Goal: Task Accomplishment & Management: Manage account settings

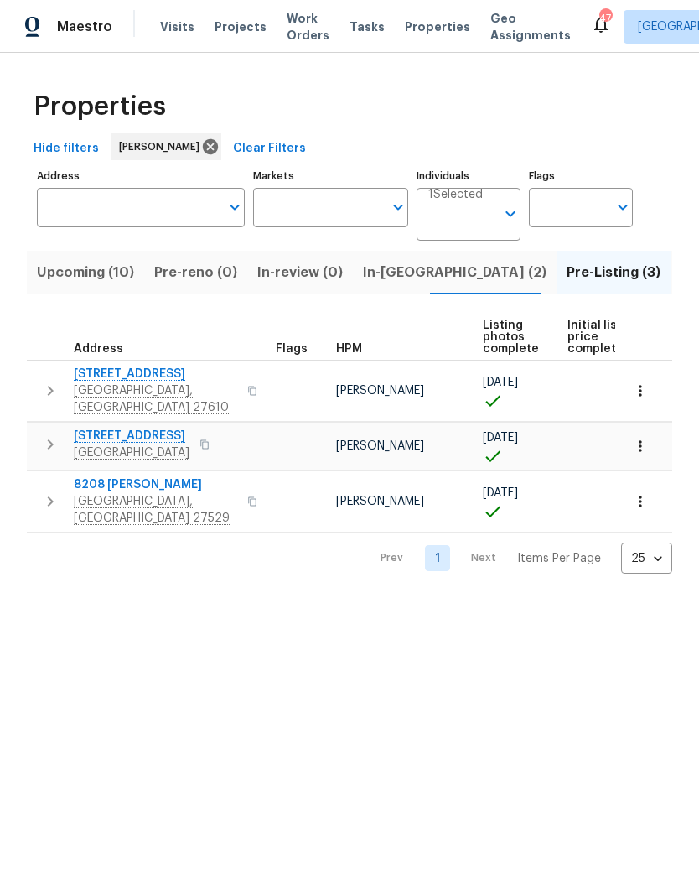
click at [74, 277] on span "Upcoming (10)" at bounding box center [85, 272] width 97 height 23
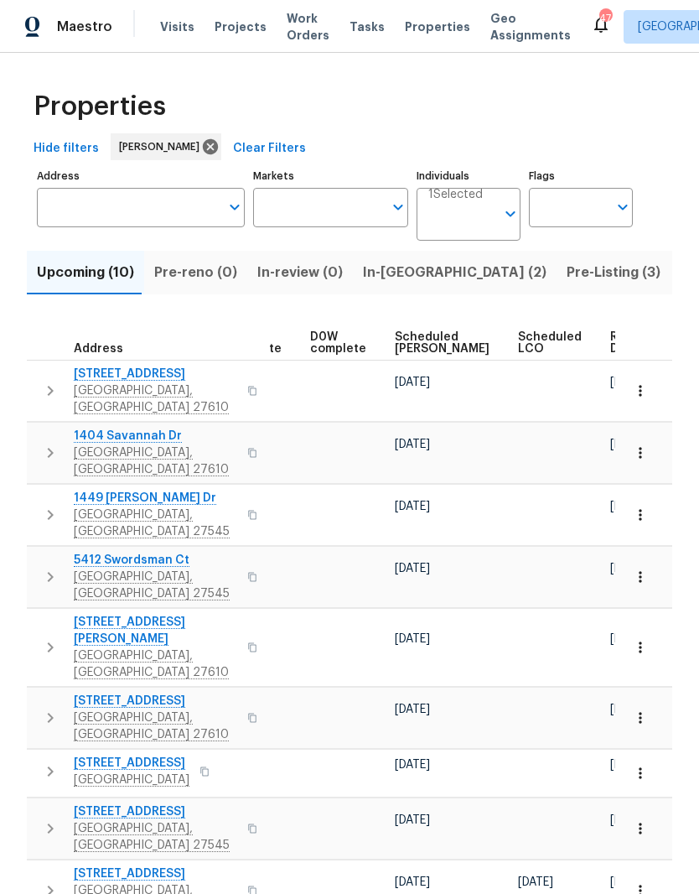
scroll to position [0, 422]
click at [611, 338] on span "Ready Date" at bounding box center [629, 342] width 37 height 23
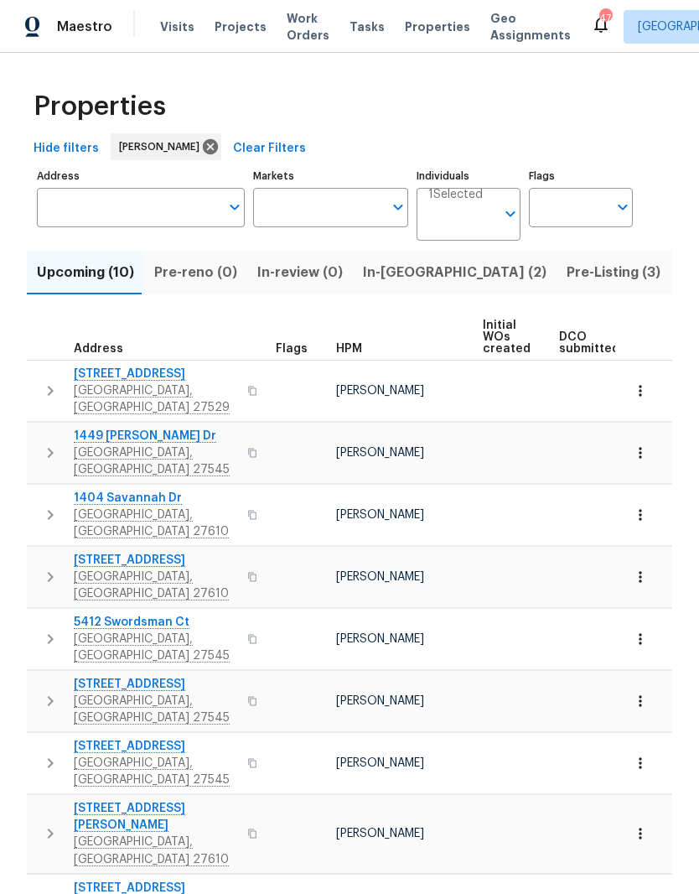
click at [44, 381] on icon "button" at bounding box center [50, 391] width 20 height 20
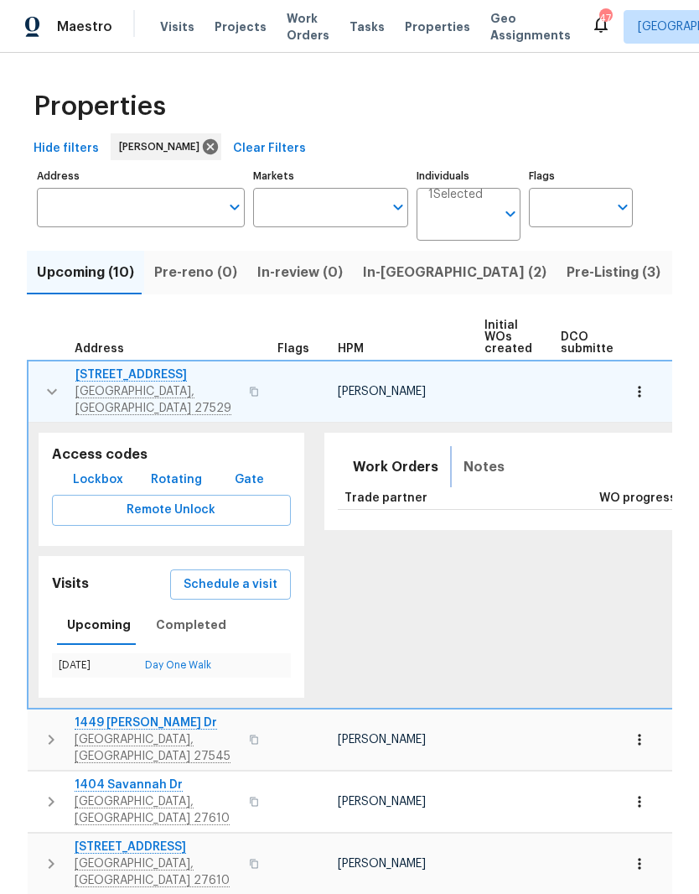
click at [468, 459] on span "Notes" at bounding box center [484, 466] width 41 height 23
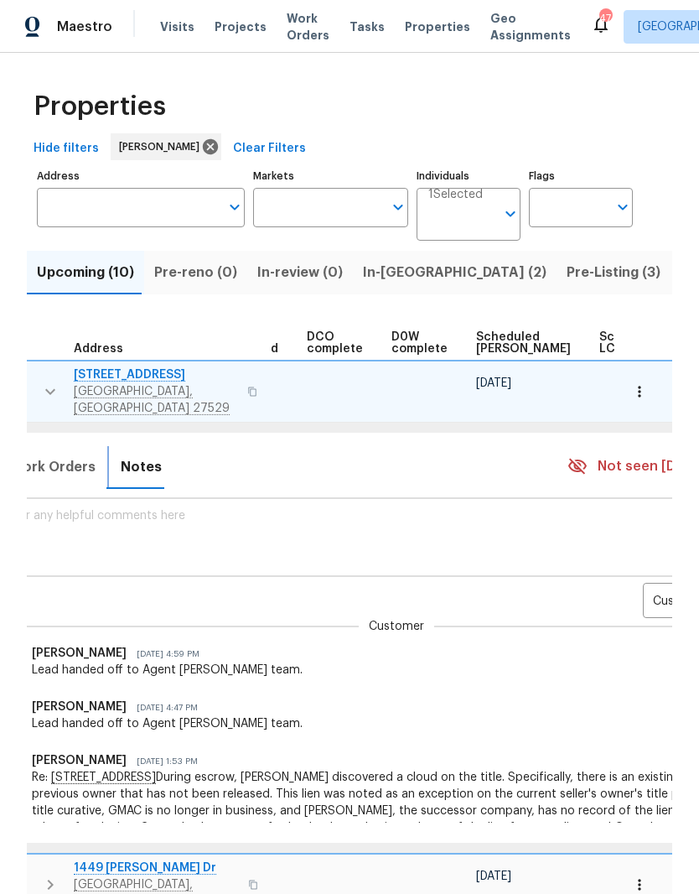
scroll to position [0, 340]
click at [649, 588] on body "Maestro Visits Projects Work Orders Tasks Properties Geo Assignments 47 Raleigh…" at bounding box center [349, 447] width 699 height 894
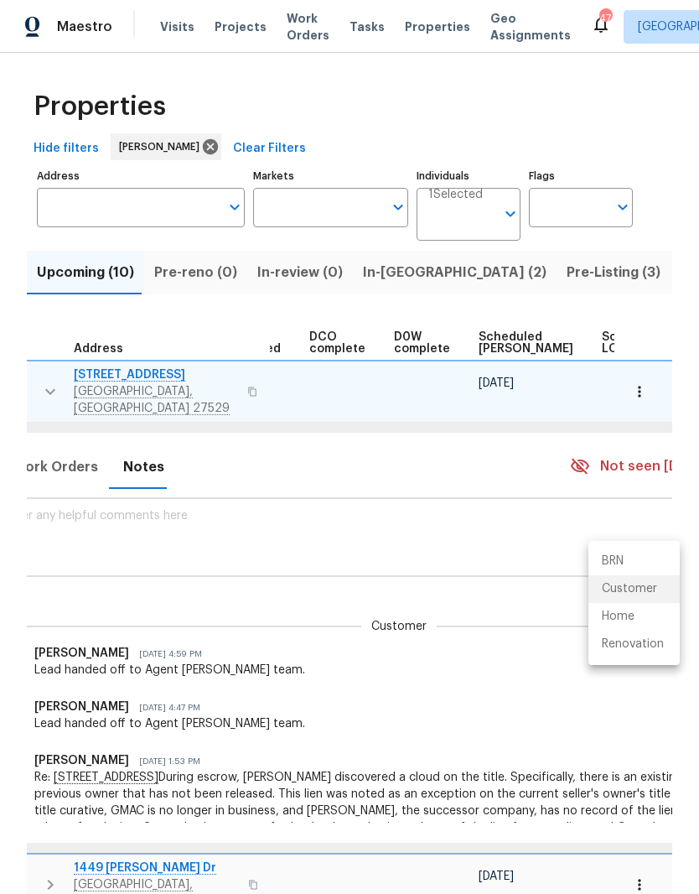
click at [500, 709] on div at bounding box center [349, 447] width 699 height 894
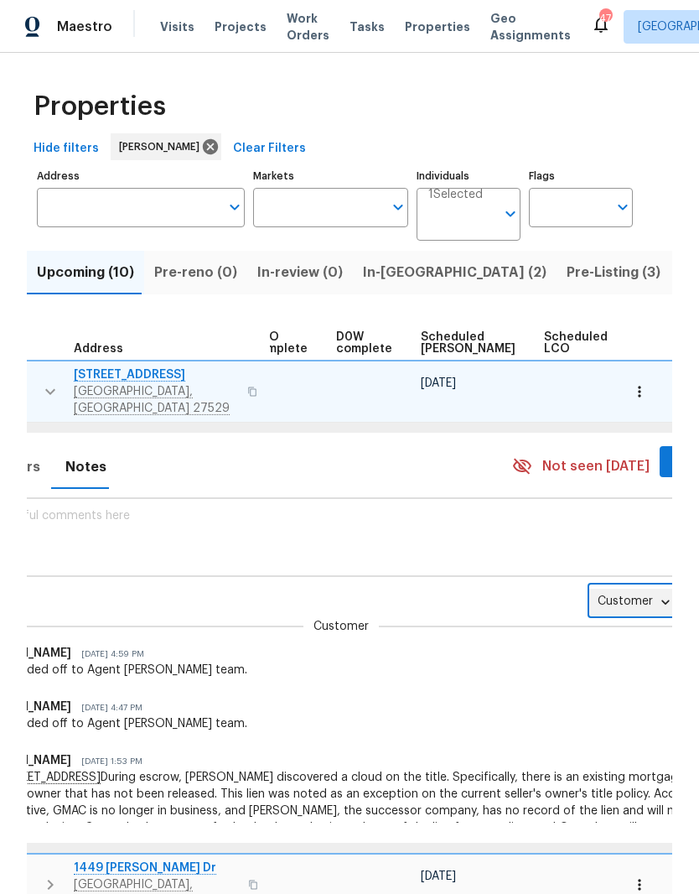
scroll to position [0, 400]
click at [610, 595] on body "Maestro Visits Projects Work Orders Tasks Properties Geo Assignments 47 Raleigh…" at bounding box center [349, 447] width 699 height 894
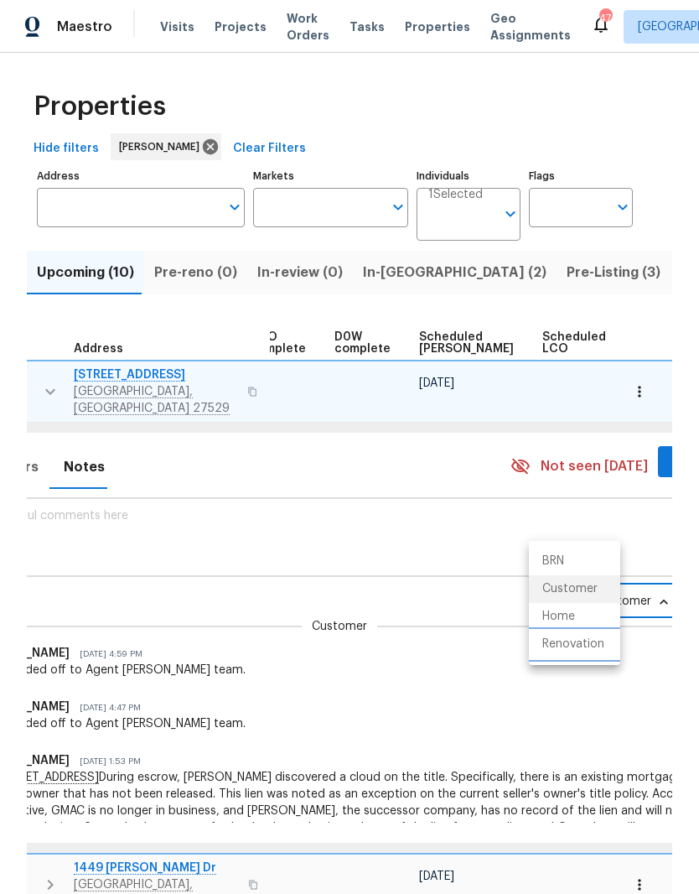
click at [599, 643] on li "Renovation" at bounding box center [574, 645] width 91 height 28
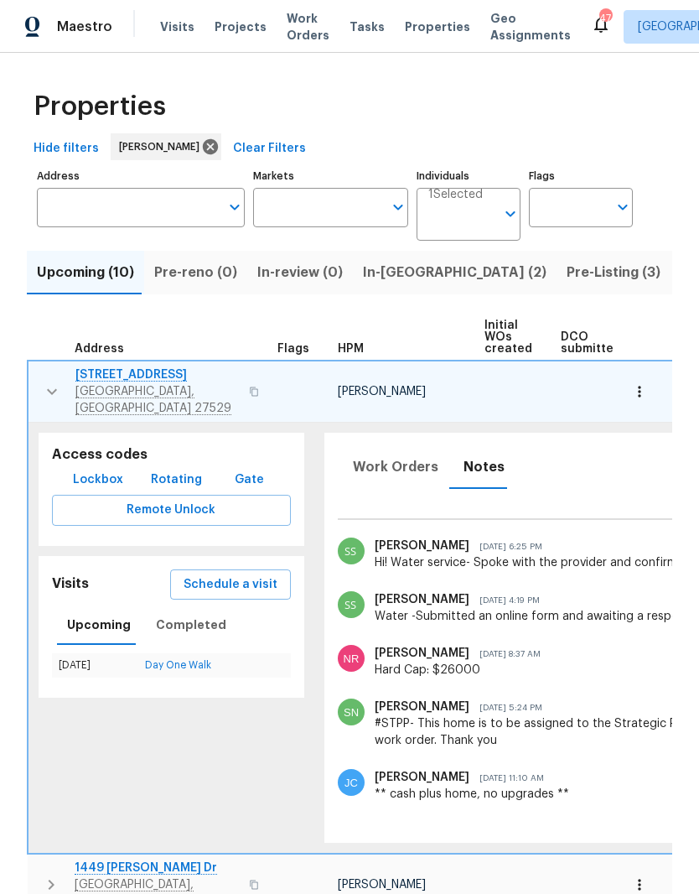
scroll to position [0, 0]
click at [101, 381] on span "[STREET_ADDRESS]" at bounding box center [157, 374] width 164 height 17
click at [48, 387] on icon "button" at bounding box center [52, 392] width 20 height 20
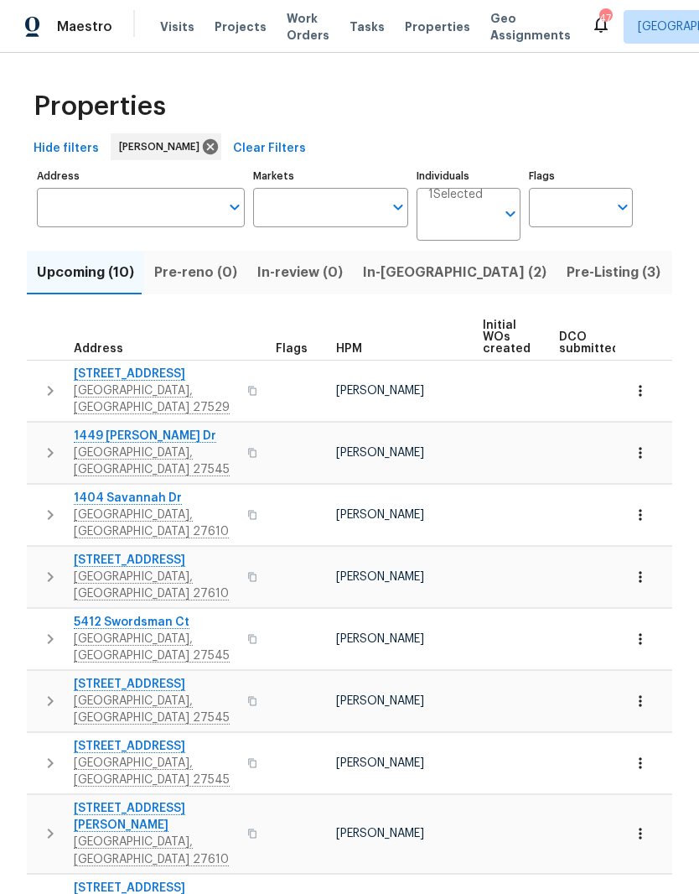
click at [45, 443] on icon "button" at bounding box center [50, 453] width 20 height 20
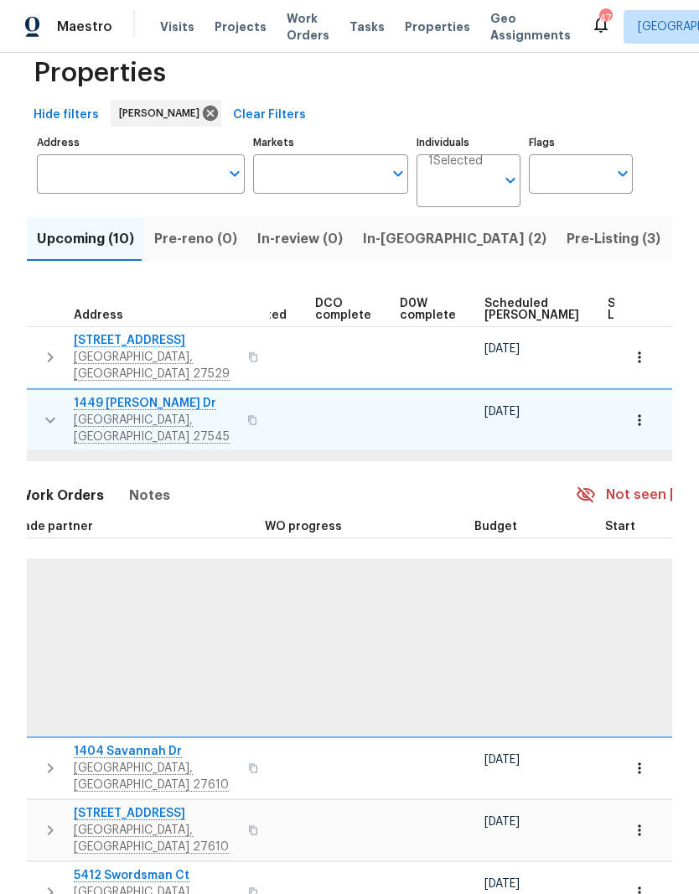
scroll to position [0, 245]
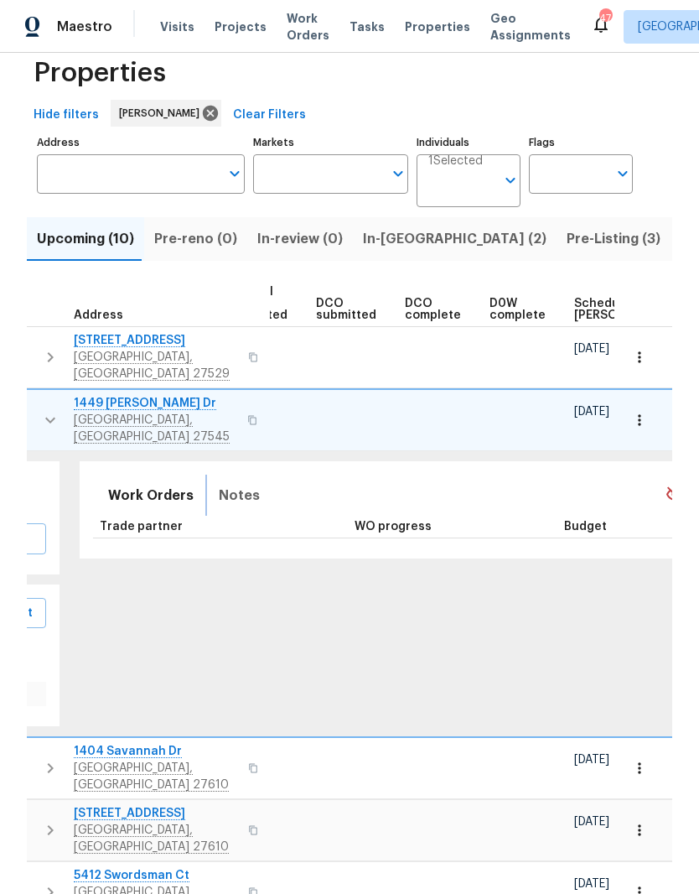
click at [219, 484] on span "Notes" at bounding box center [239, 495] width 41 height 23
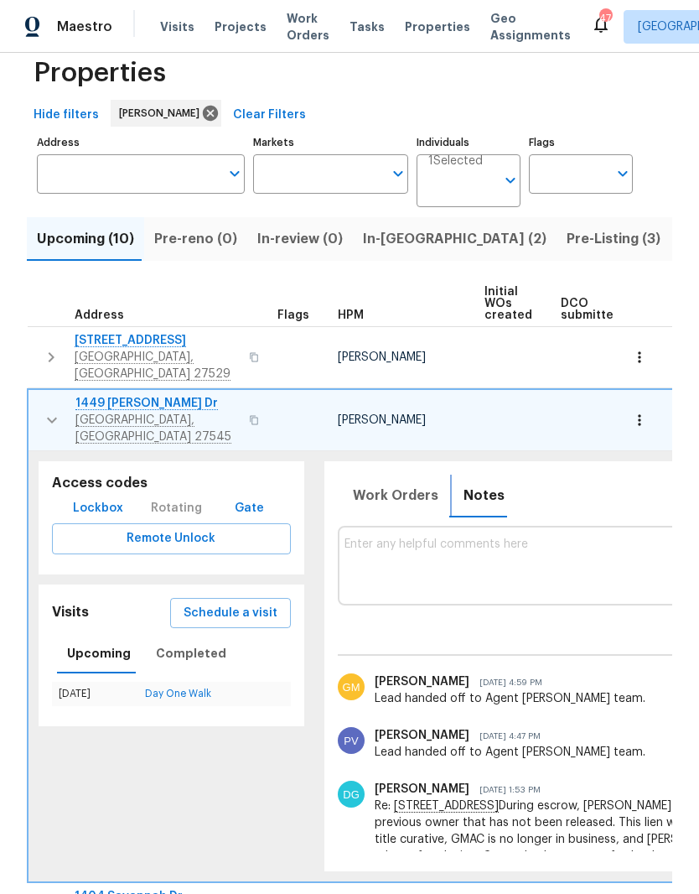
scroll to position [0, 0]
click at [110, 395] on span "1449 [PERSON_NAME] Dr" at bounding box center [157, 403] width 164 height 17
click at [642, 412] on icon "button" at bounding box center [639, 420] width 17 height 17
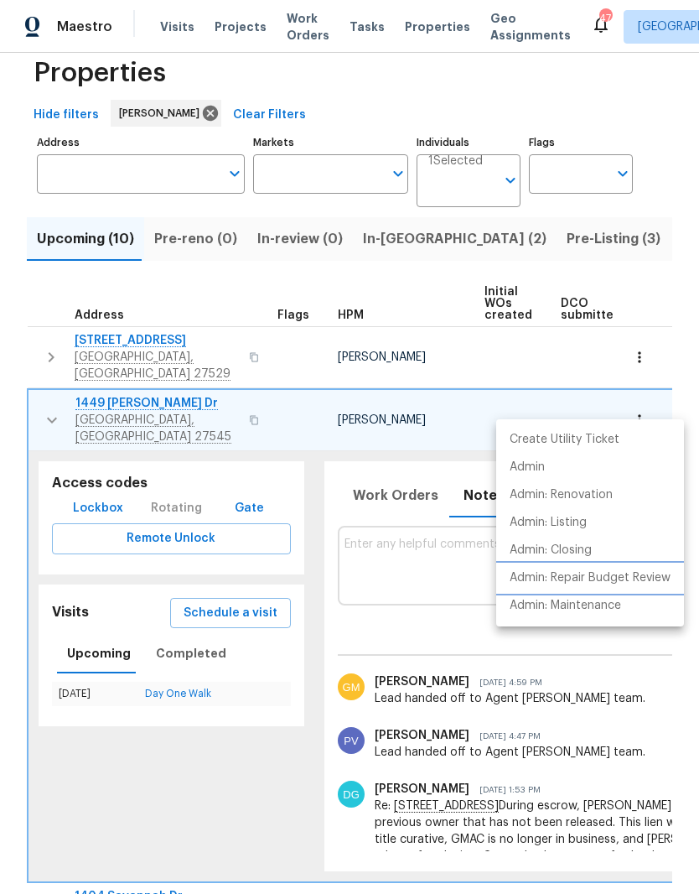
click at [637, 565] on li "Admin: Repair Budget Review" at bounding box center [590, 578] width 188 height 28
click at [49, 403] on div at bounding box center [349, 447] width 699 height 894
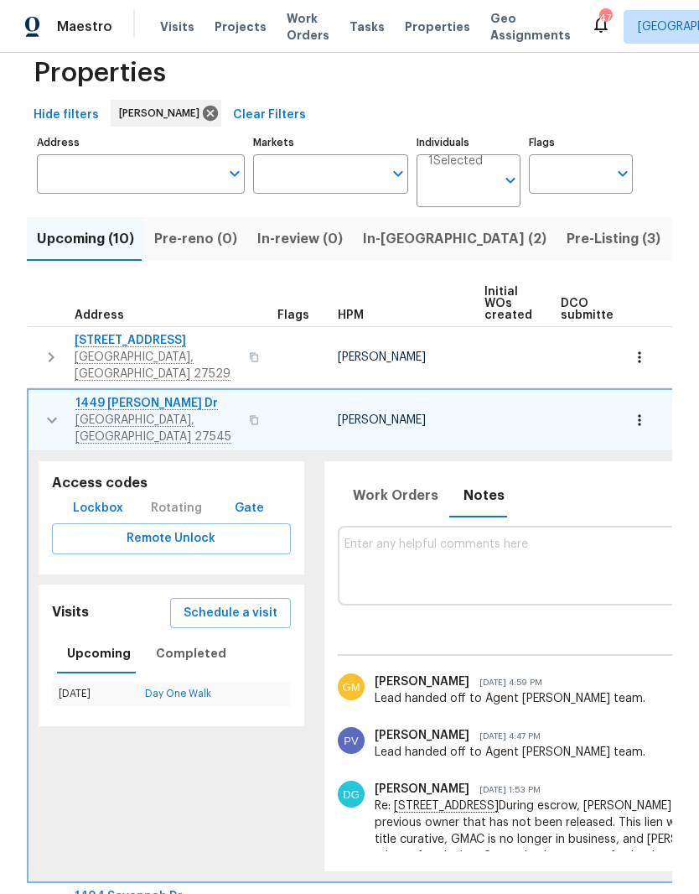
click at [49, 410] on icon "button" at bounding box center [52, 420] width 20 height 20
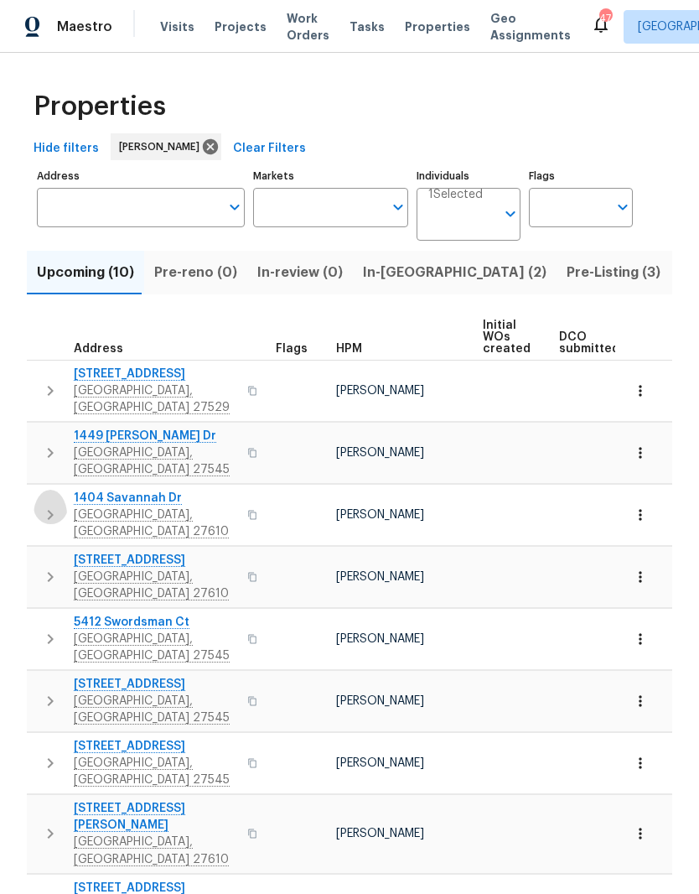
click at [49, 510] on icon "button" at bounding box center [51, 515] width 6 height 10
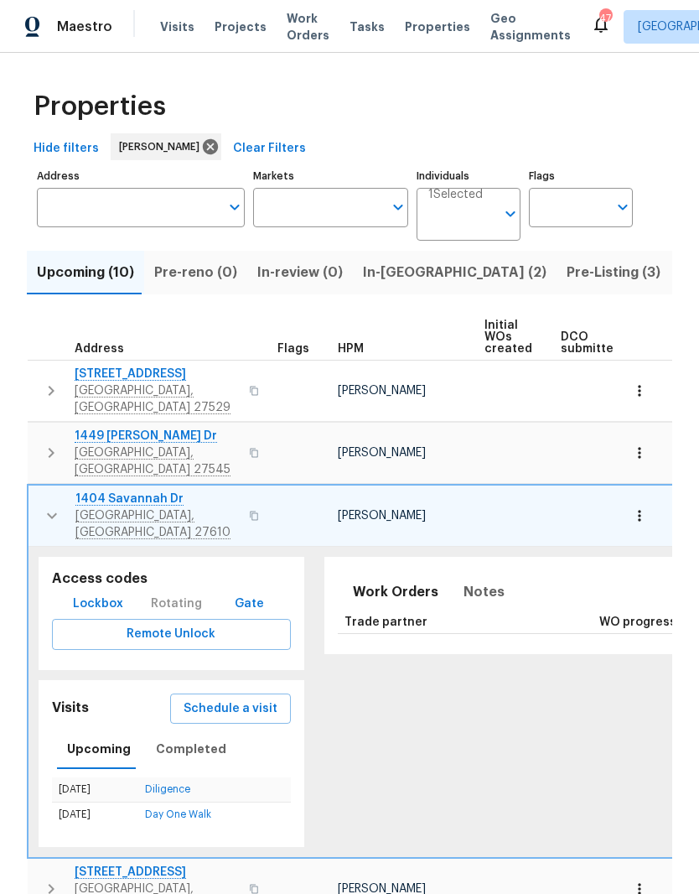
click at [42, 506] on icon "button" at bounding box center [52, 516] width 20 height 20
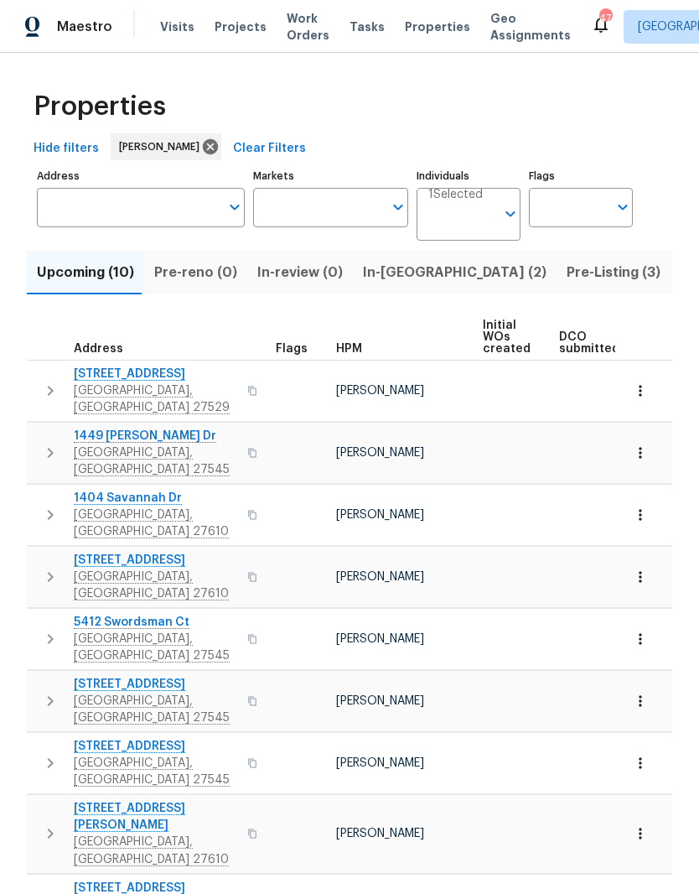
click at [51, 753] on icon "button" at bounding box center [50, 763] width 20 height 20
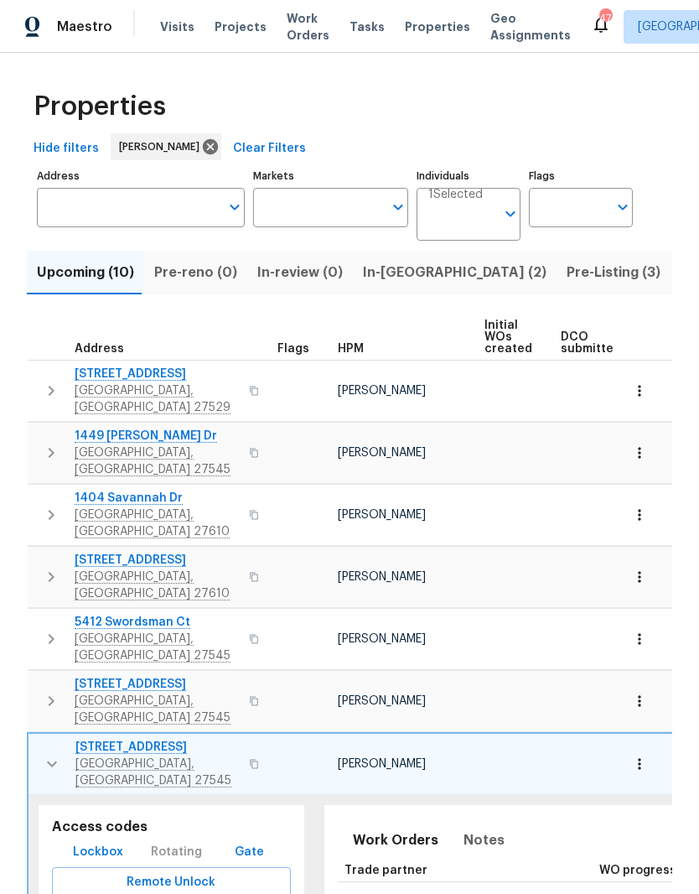
click at [48, 754] on icon "button" at bounding box center [52, 764] width 20 height 20
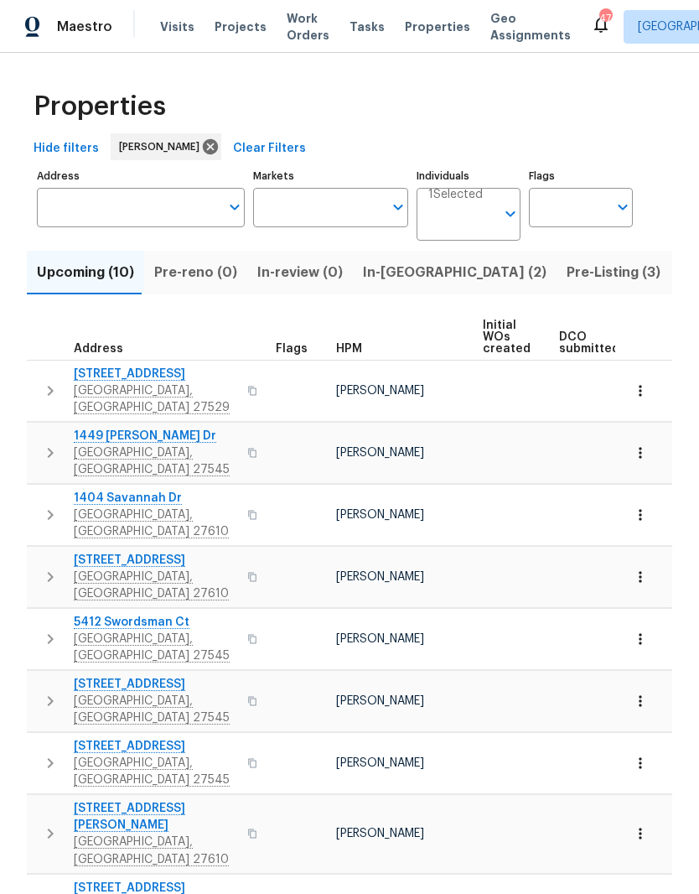
click at [643, 755] on icon "button" at bounding box center [640, 763] width 17 height 17
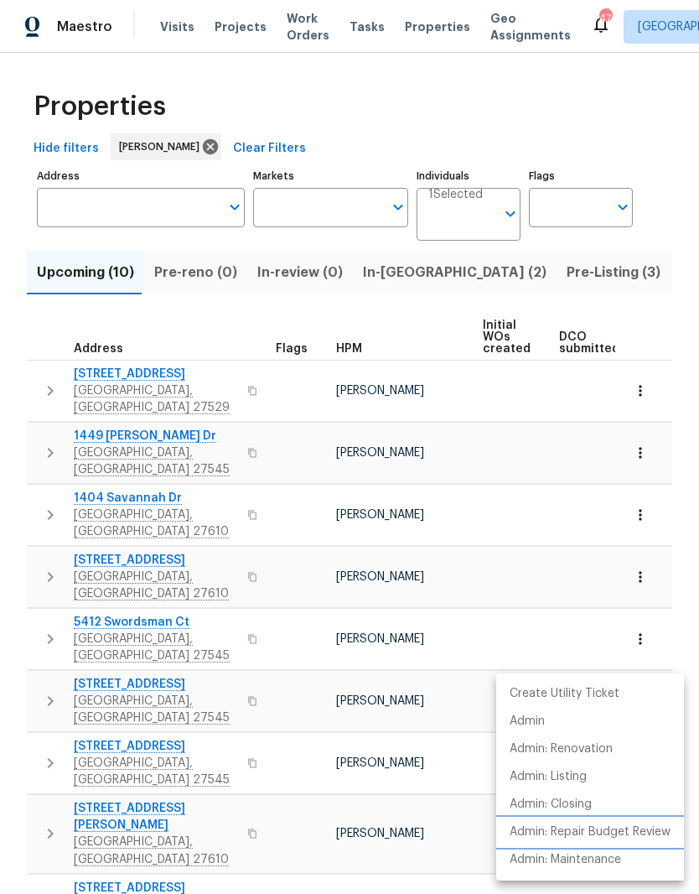
click at [603, 831] on p "Admin: Repair Budget Review" at bounding box center [590, 832] width 161 height 18
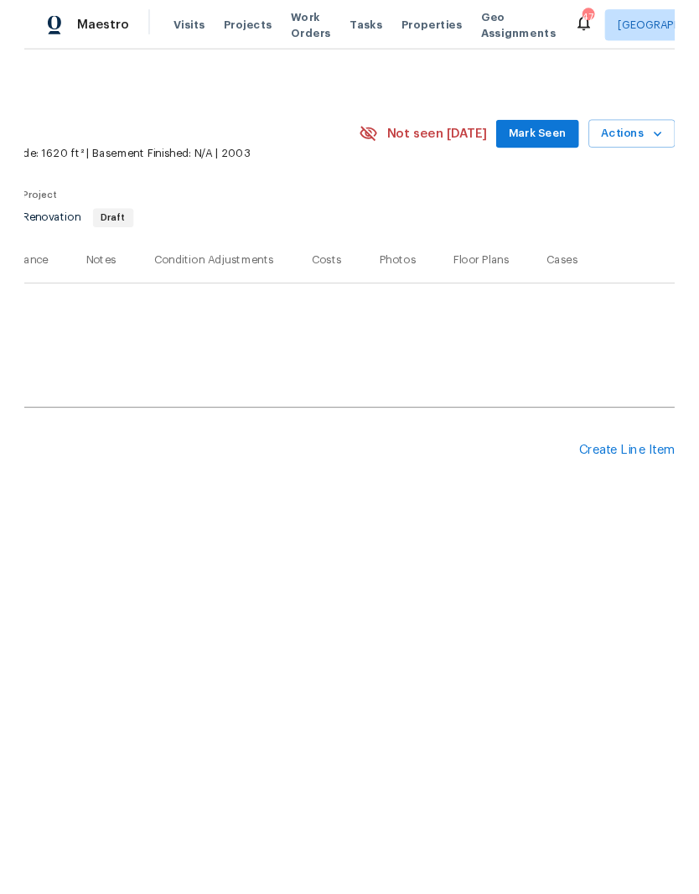
scroll to position [0, 248]
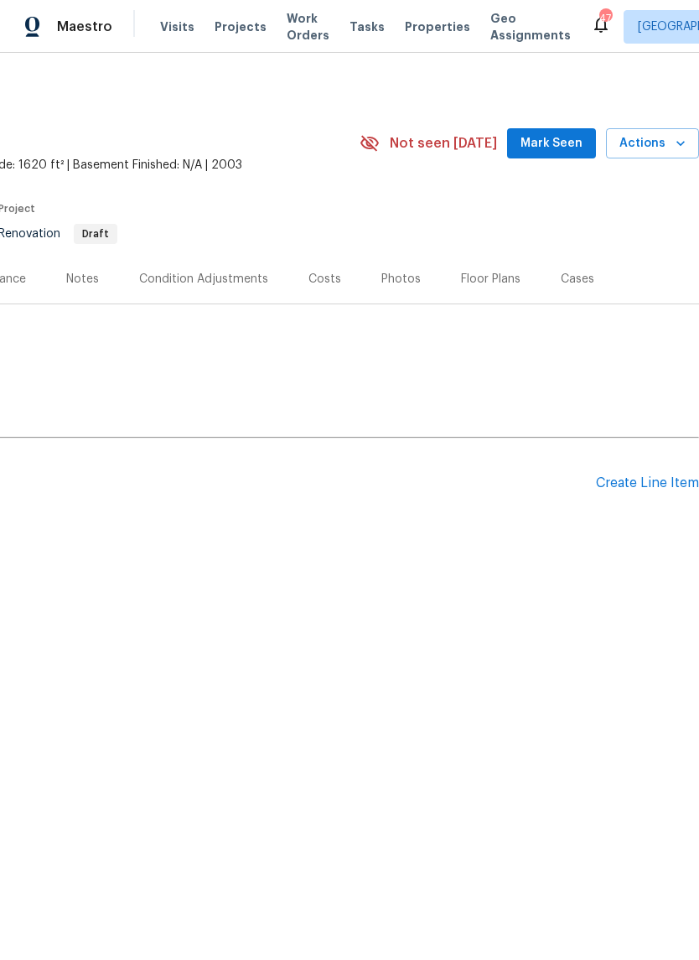
click at [673, 480] on div "Create Line Item" at bounding box center [647, 483] width 103 height 16
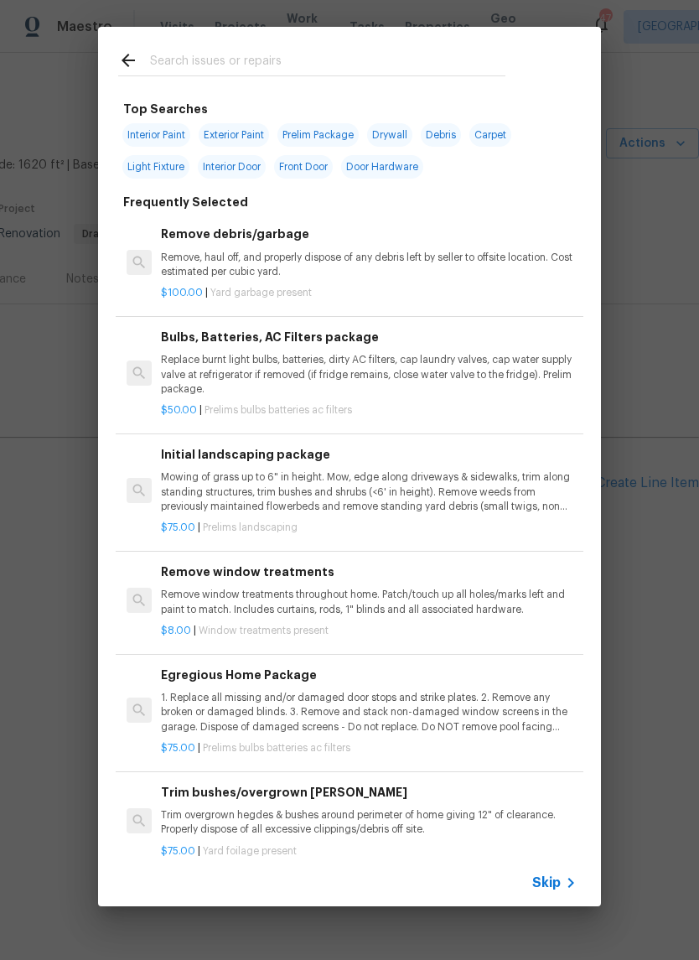
click at [179, 704] on p "1. Replace all missing and/or damaged door stops and strike plates. 2. Remove a…" at bounding box center [369, 712] width 416 height 43
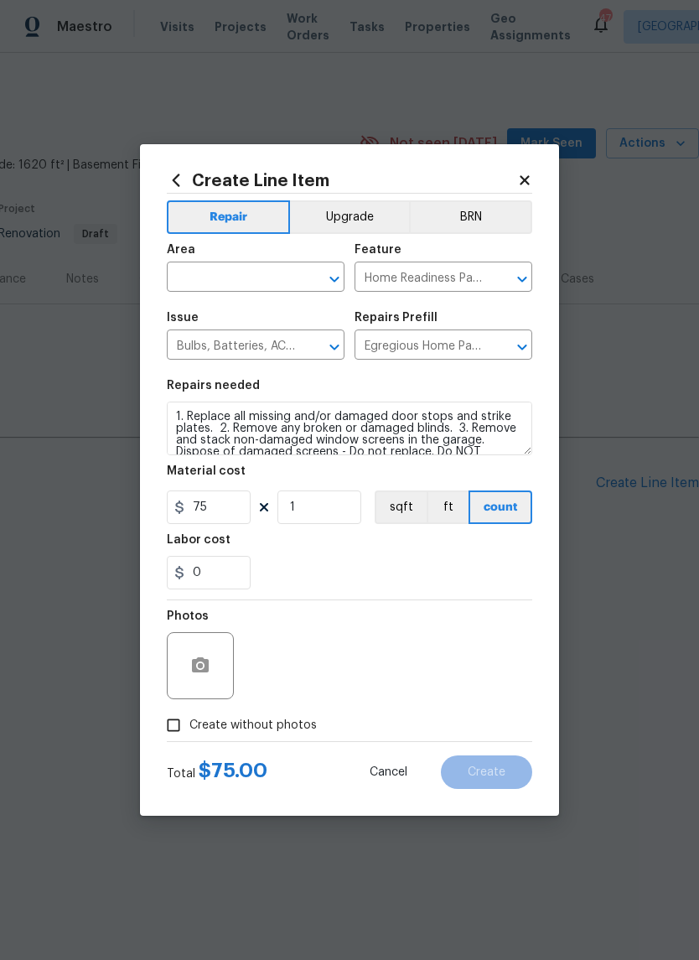
click at [281, 285] on input "text" at bounding box center [232, 279] width 131 height 26
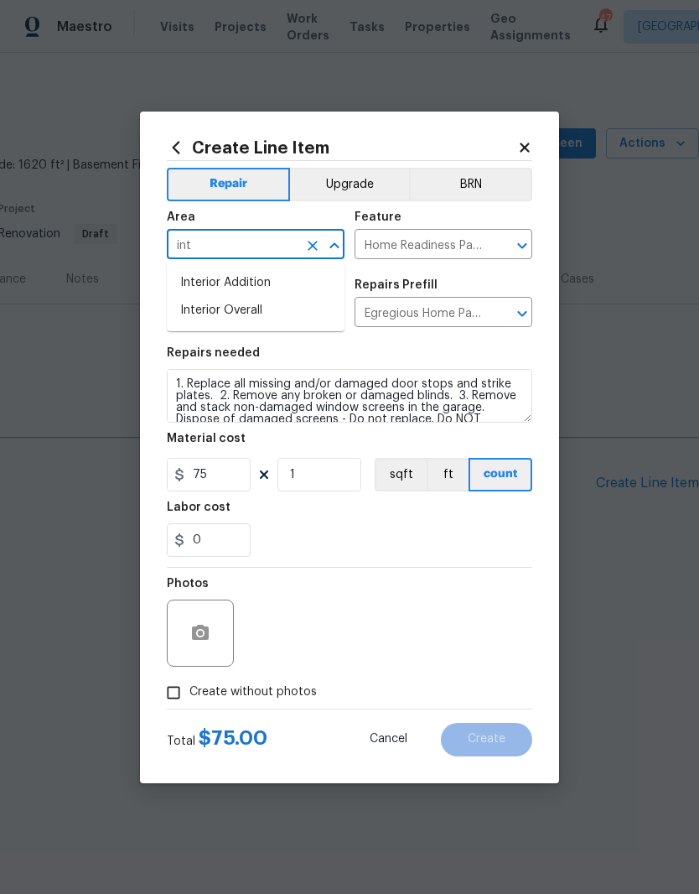
click at [319, 315] on li "Interior Overall" at bounding box center [256, 311] width 178 height 28
type input "Interior Overall"
click at [345, 538] on div "0" at bounding box center [350, 540] width 366 height 34
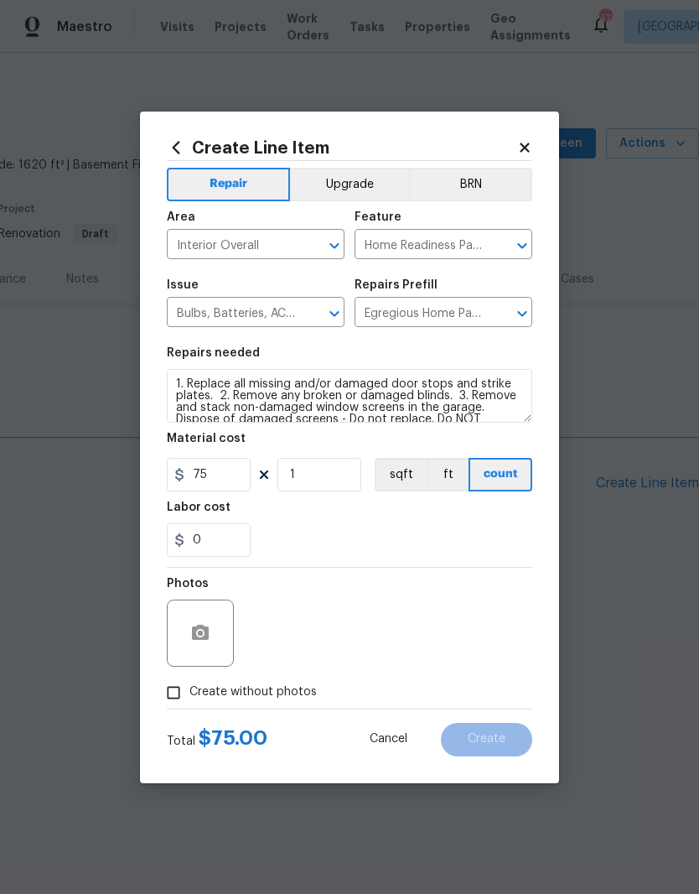
click at [179, 697] on input "Create without photos" at bounding box center [174, 693] width 32 height 32
checkbox input "true"
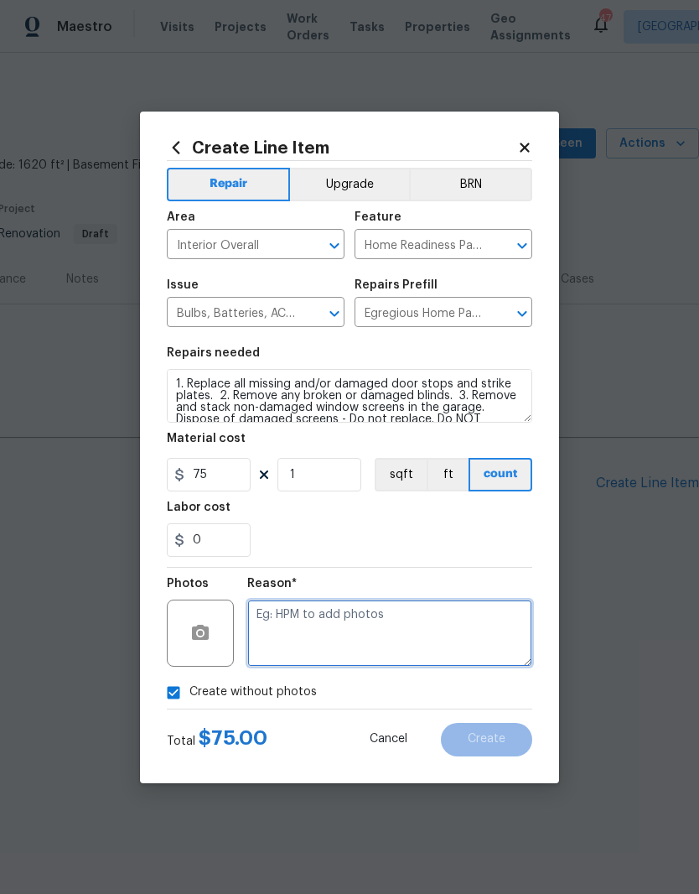
click at [400, 628] on textarea at bounding box center [389, 633] width 285 height 67
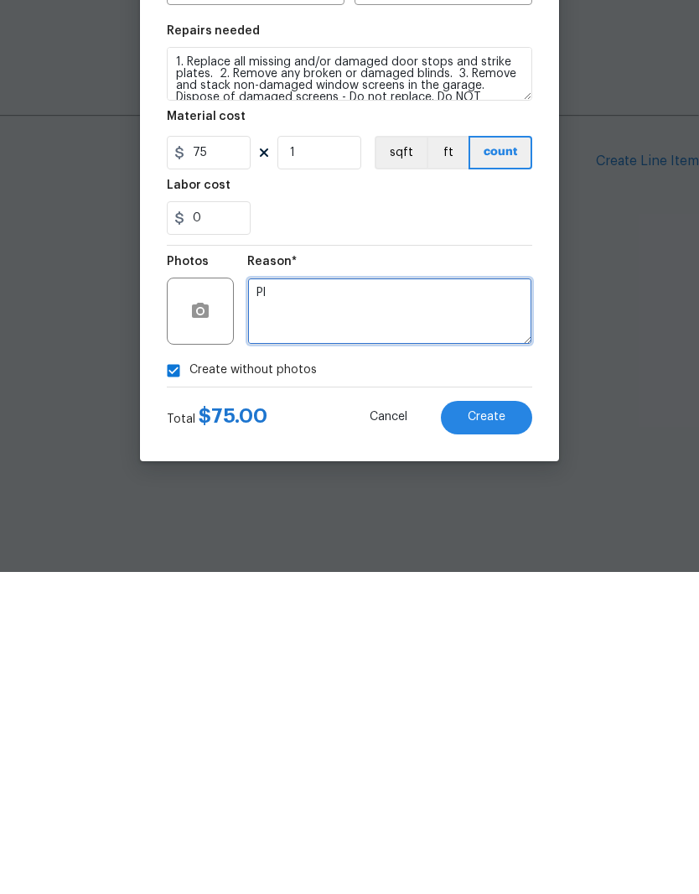
type textarea "P"
type textarea "placeholder line"
click at [514, 723] on button "Create" at bounding box center [486, 740] width 91 height 34
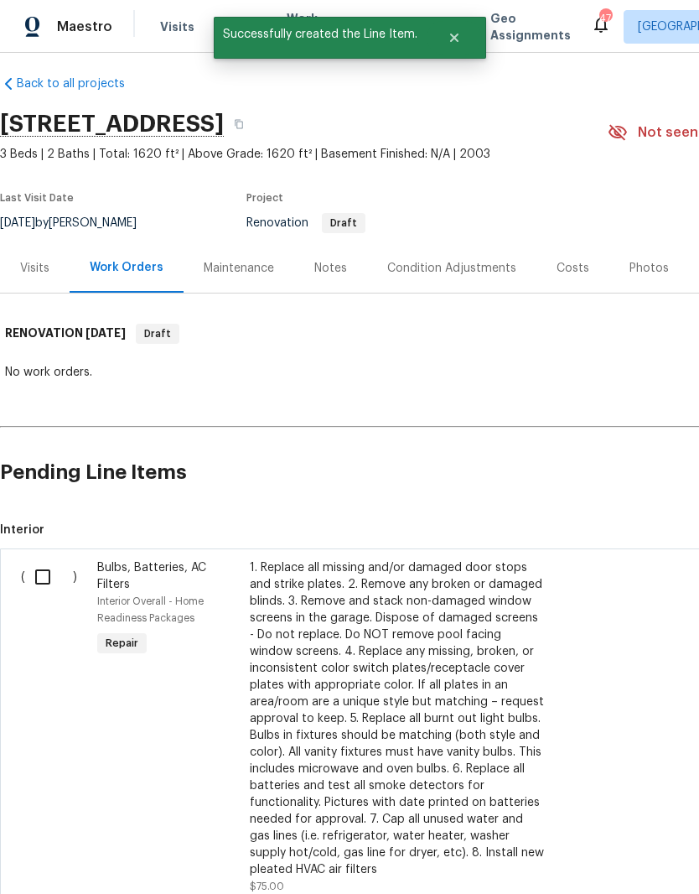
scroll to position [11, 0]
click at [322, 275] on div "Notes" at bounding box center [330, 268] width 33 height 17
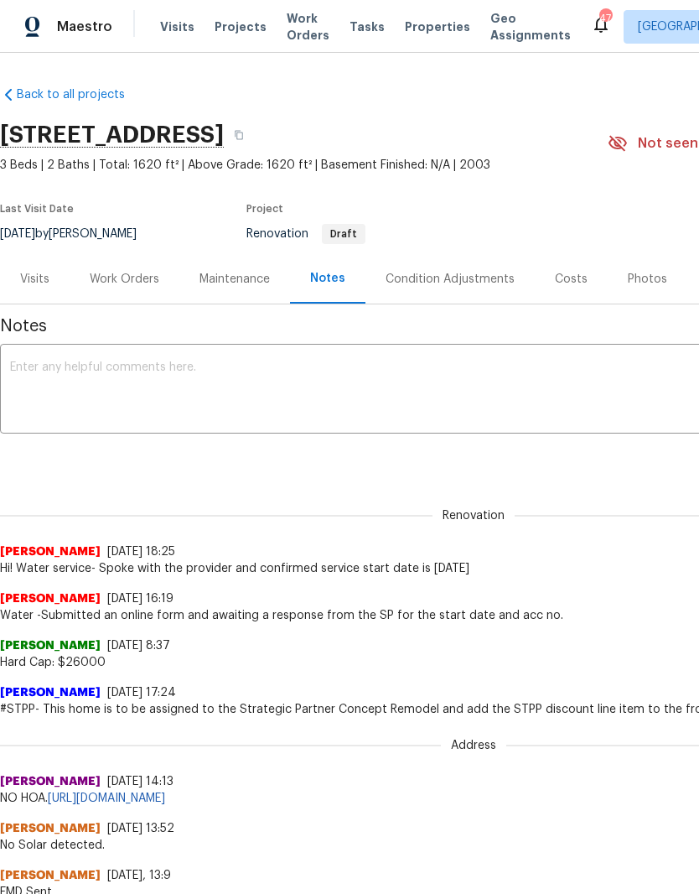
click at [132, 272] on div "Work Orders" at bounding box center [125, 279] width 70 height 17
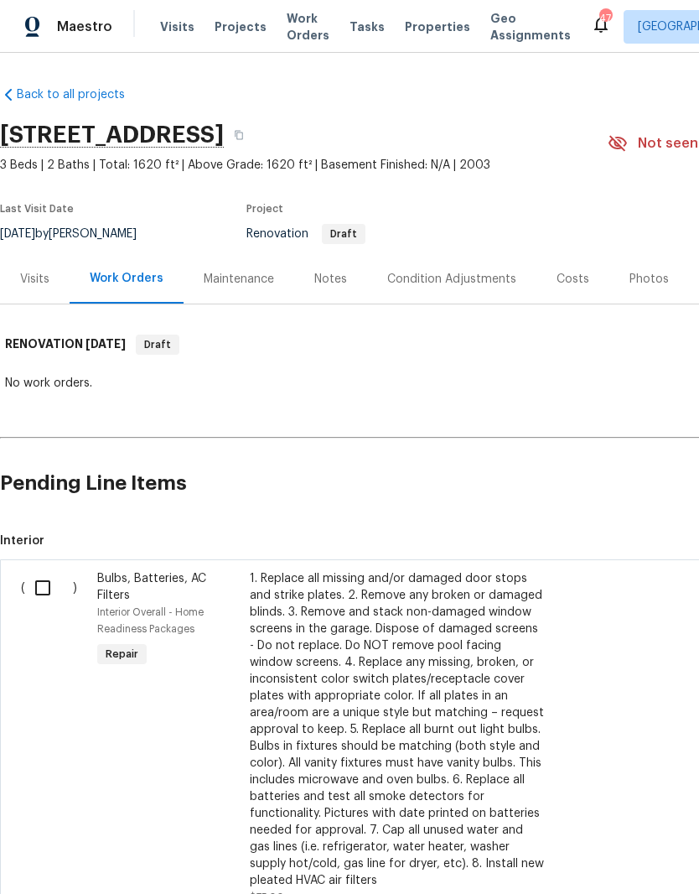
click at [36, 591] on input "checkbox" at bounding box center [49, 587] width 48 height 35
checkbox input "true"
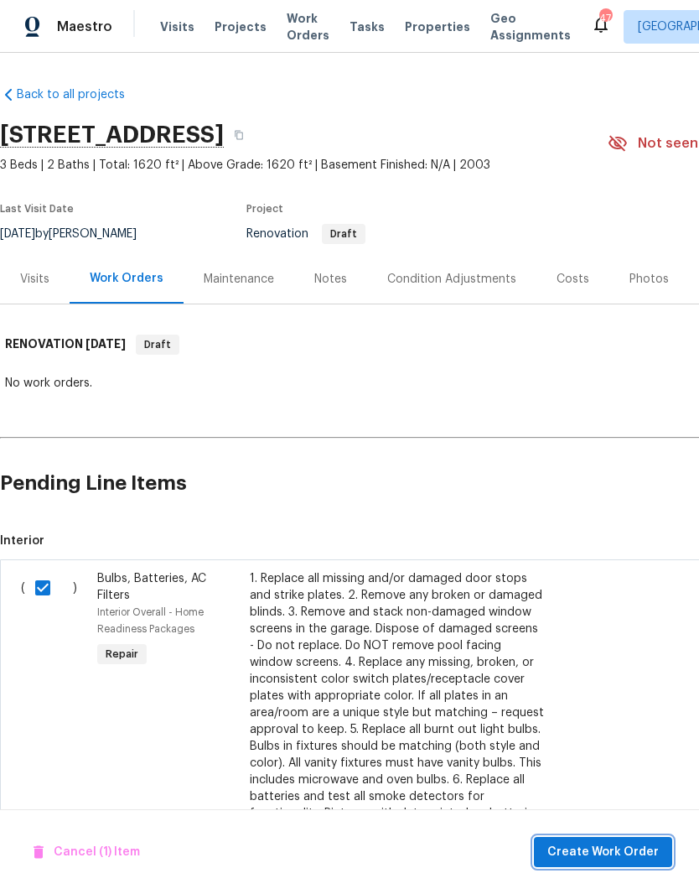
click at [606, 840] on button "Create Work Order" at bounding box center [603, 852] width 138 height 31
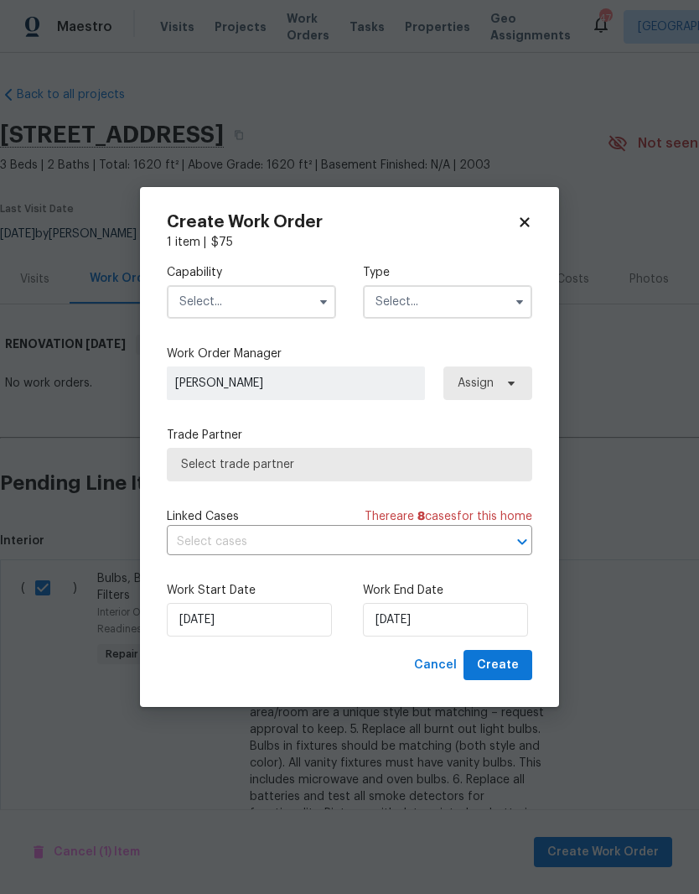
click at [288, 288] on input "text" at bounding box center [251, 302] width 169 height 34
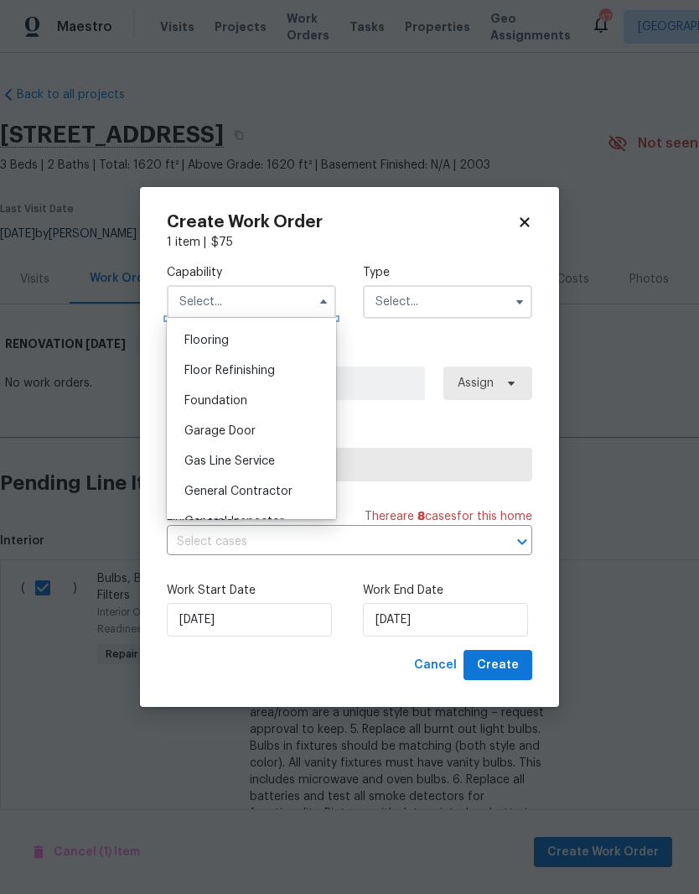
scroll to position [700, 0]
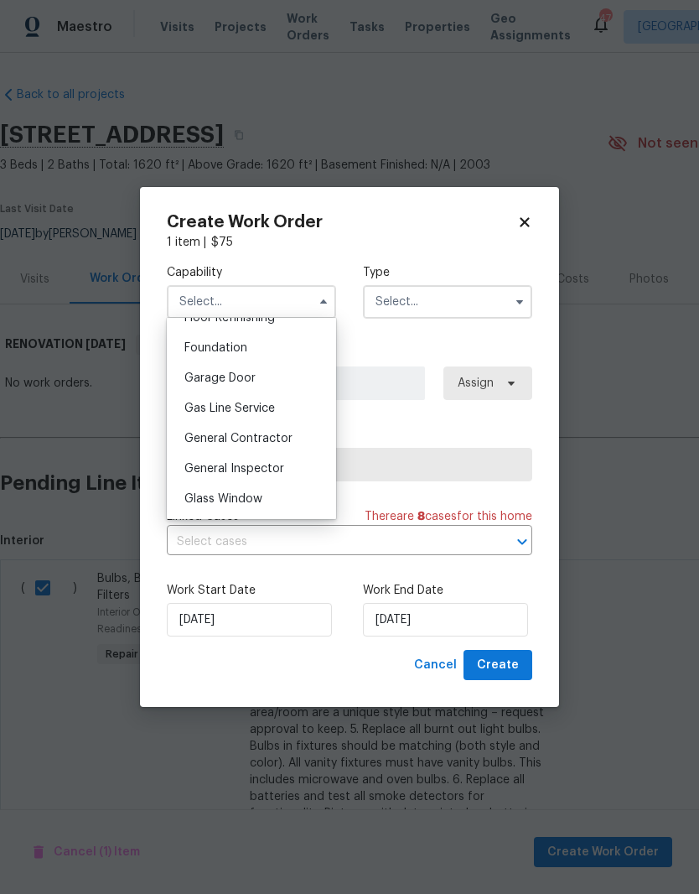
click at [307, 471] on div "General Inspector" at bounding box center [251, 469] width 161 height 30
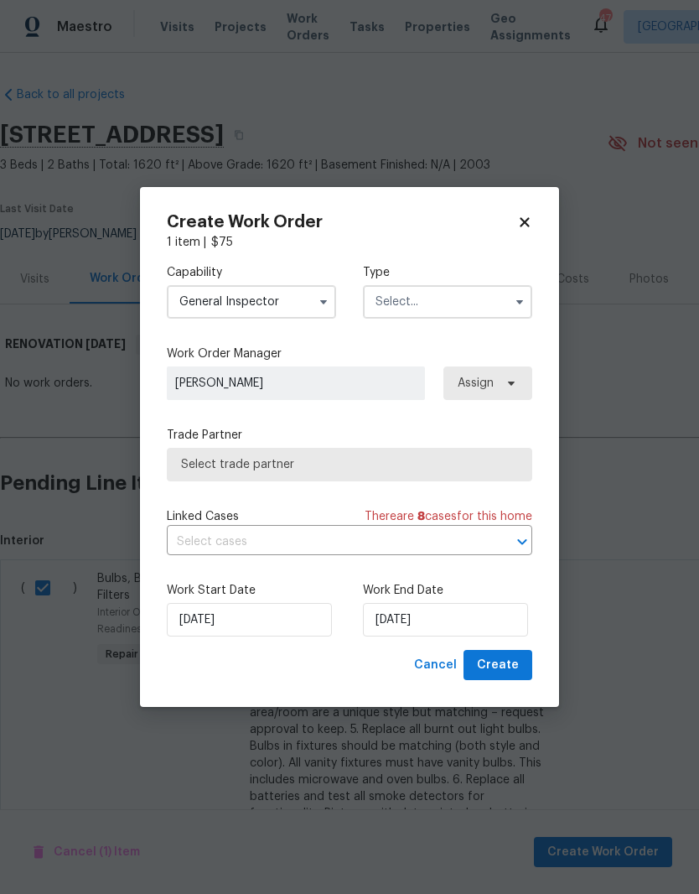
click at [315, 300] on button "button" at bounding box center [324, 302] width 20 height 20
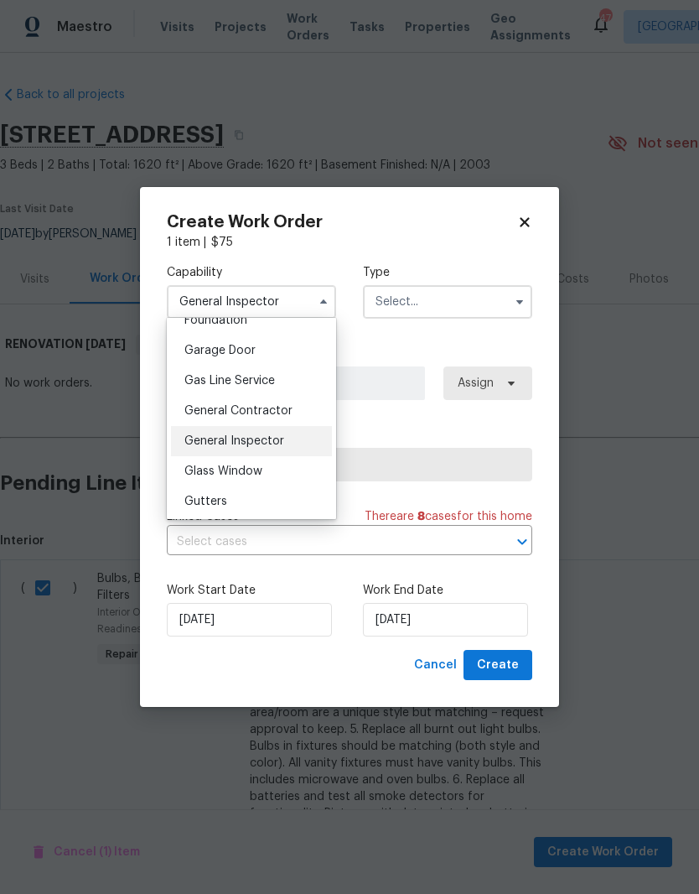
scroll to position [727, 0]
click at [316, 406] on div "General Contractor" at bounding box center [251, 412] width 161 height 30
type input "General Contractor"
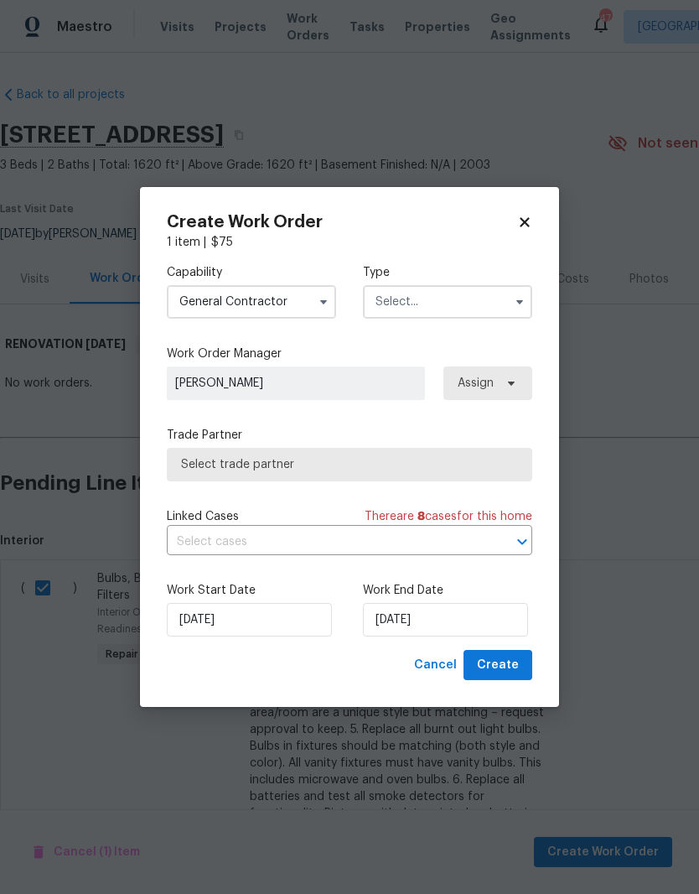
click at [484, 302] on input "text" at bounding box center [447, 302] width 169 height 34
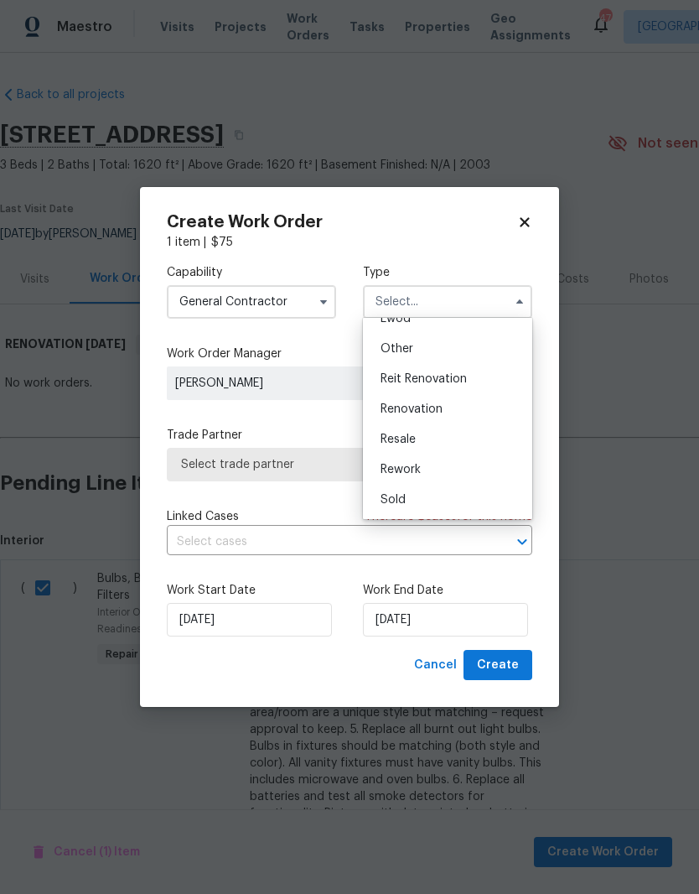
scroll to position [200, 0]
click at [490, 411] on div "Renovation" at bounding box center [447, 409] width 161 height 30
type input "Renovation"
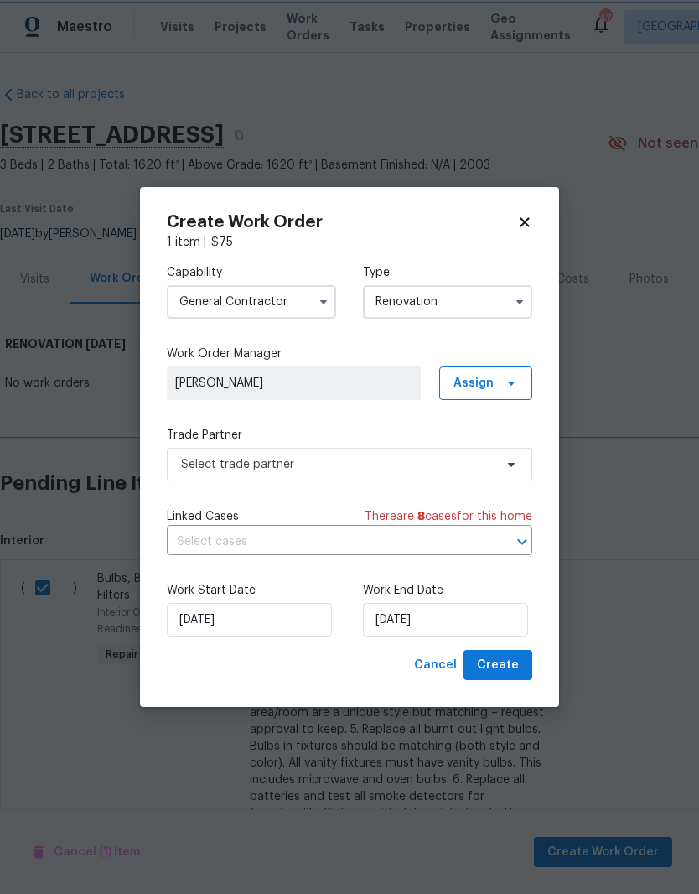
scroll to position [0, 0]
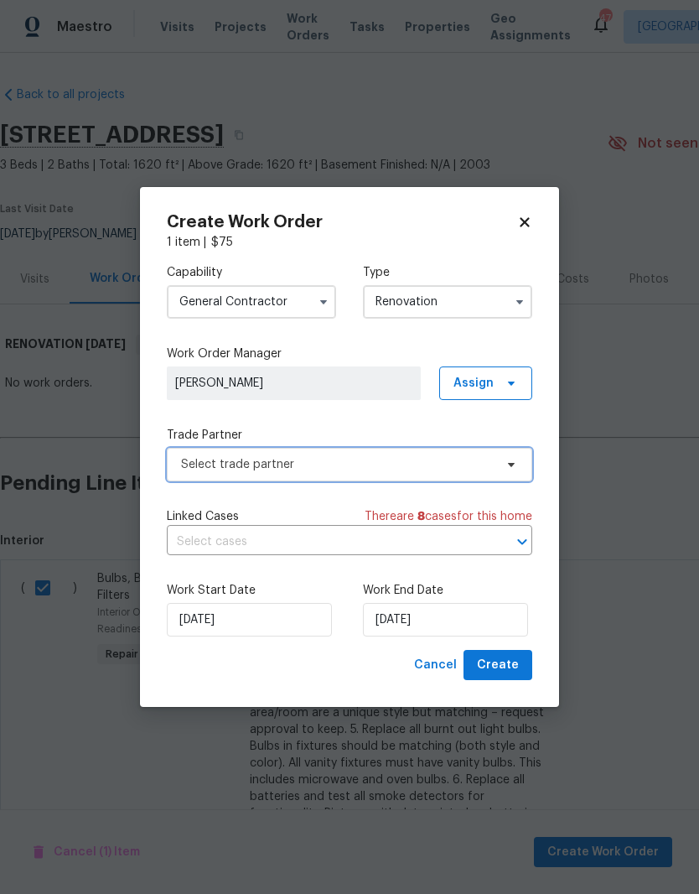
click at [495, 465] on span "Select trade partner" at bounding box center [350, 465] width 366 height 34
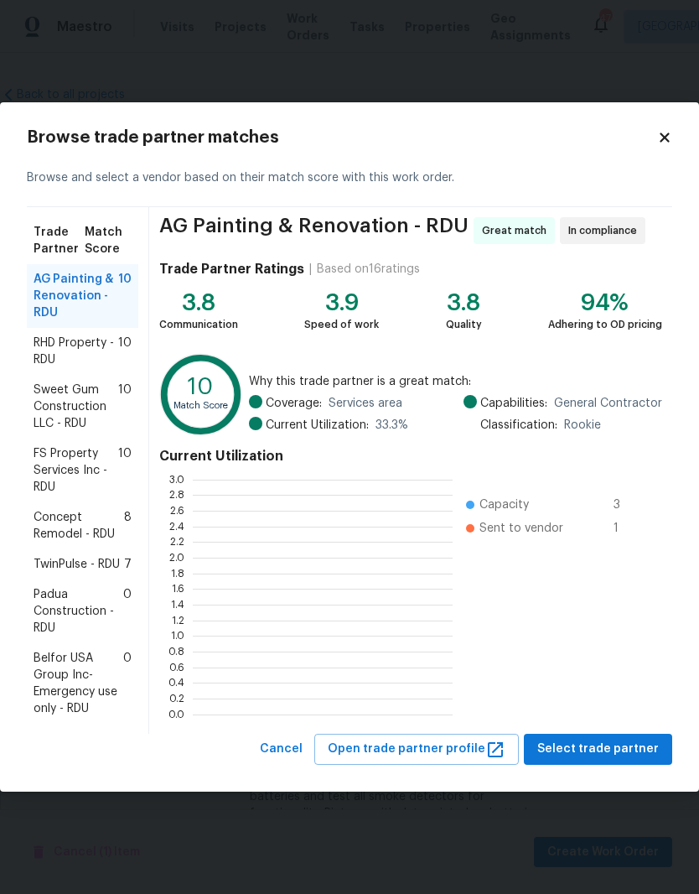
scroll to position [235, 260]
click at [45, 524] on span "Concept Remodel - RDU" at bounding box center [79, 526] width 91 height 34
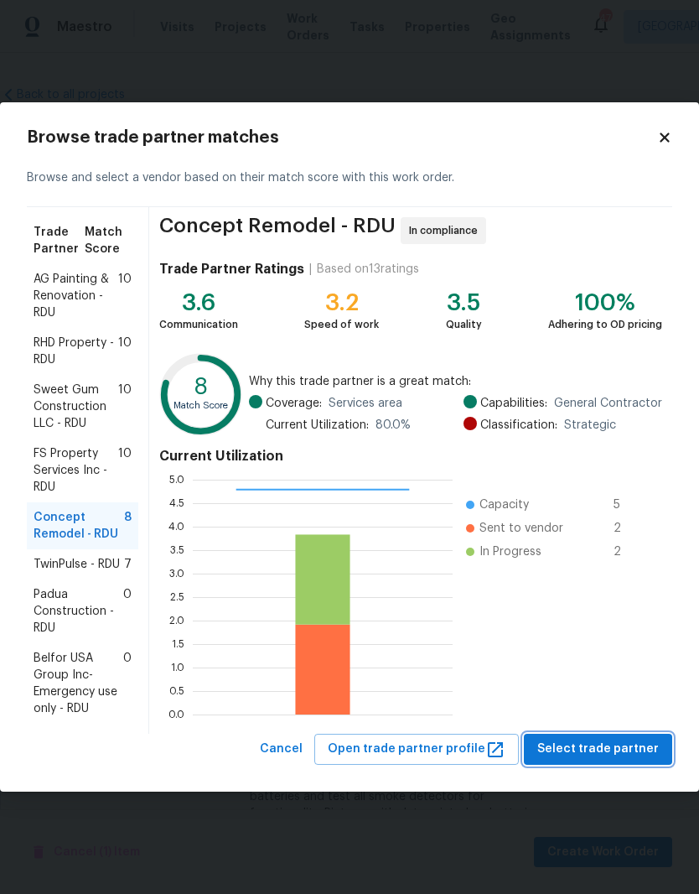
click at [600, 755] on span "Select trade partner" at bounding box center [599, 749] width 122 height 21
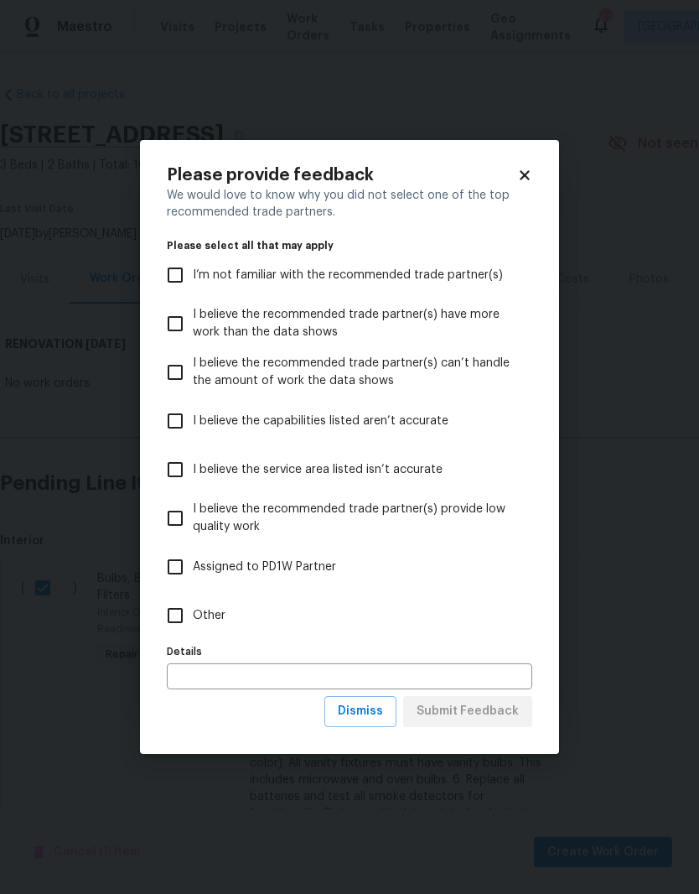
click at [152, 585] on div "Please provide feedback We would love to know why you did not select one of the…" at bounding box center [349, 447] width 419 height 614
click at [158, 564] on input "Assigned to PD1W Partner" at bounding box center [175, 566] width 35 height 35
checkbox input "true"
click at [510, 725] on button "Submit Feedback" at bounding box center [467, 711] width 129 height 31
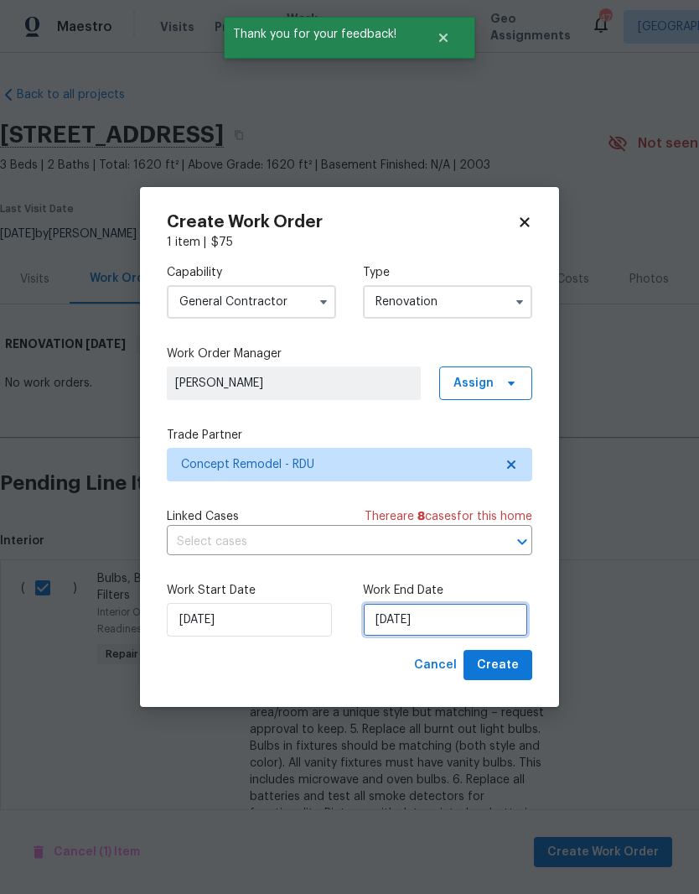
click at [465, 621] on input "9/26/2025" at bounding box center [445, 620] width 165 height 34
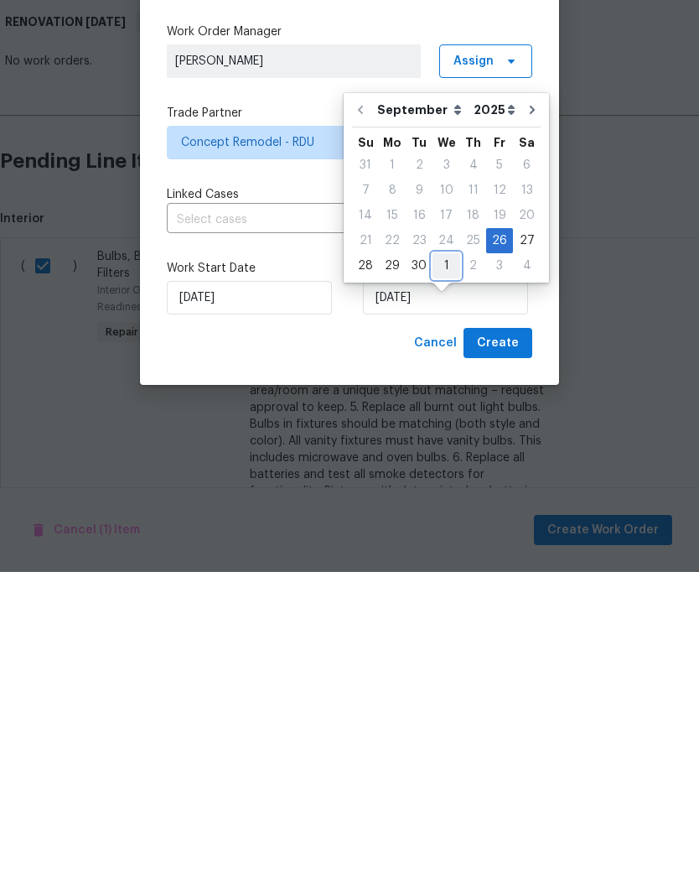
click at [452, 576] on div "1" at bounding box center [447, 587] width 28 height 23
type input "10/1/2025"
select select "9"
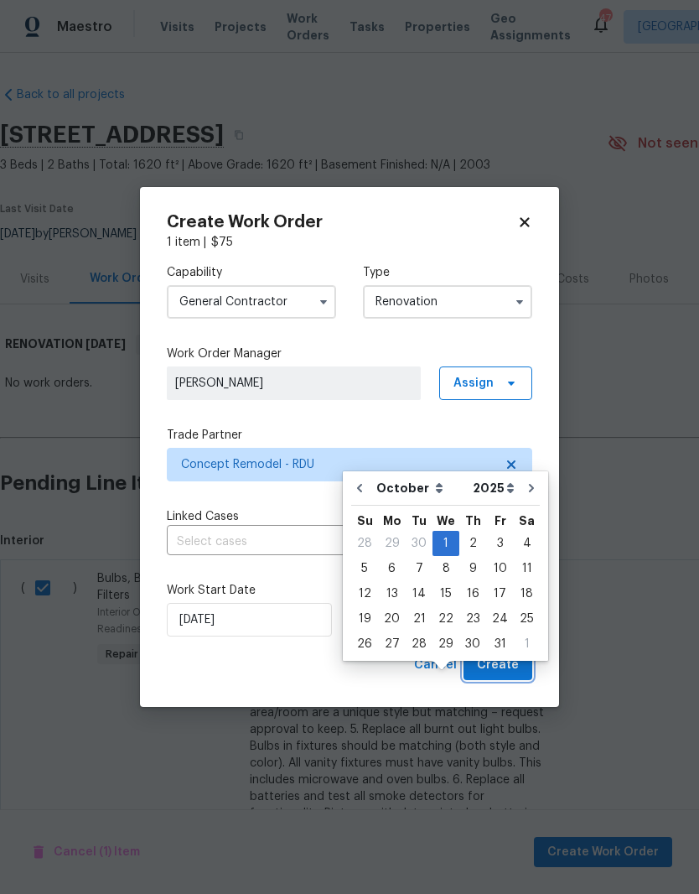
click at [528, 669] on button "Create" at bounding box center [498, 665] width 69 height 31
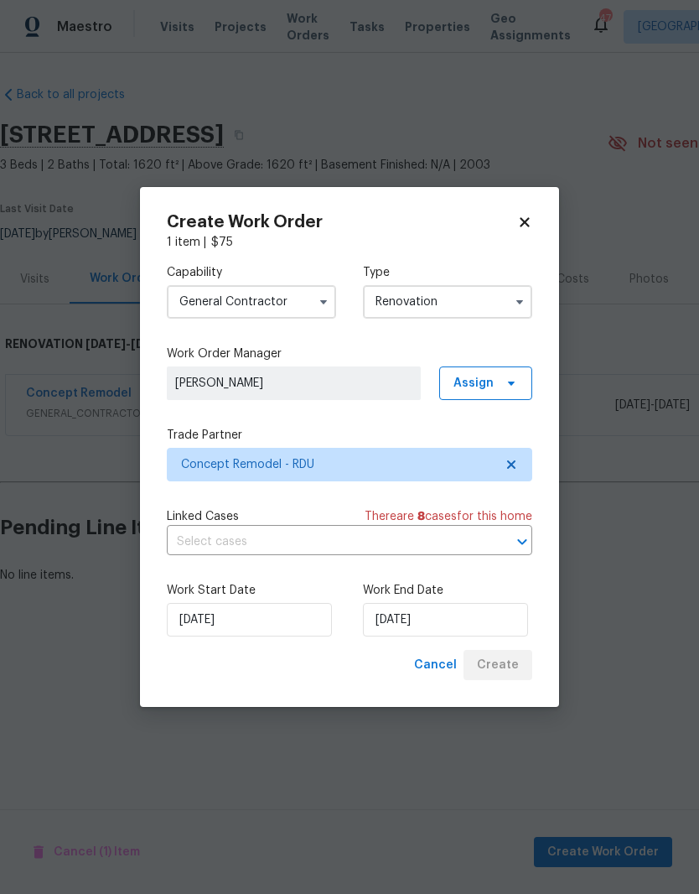
scroll to position [0, 0]
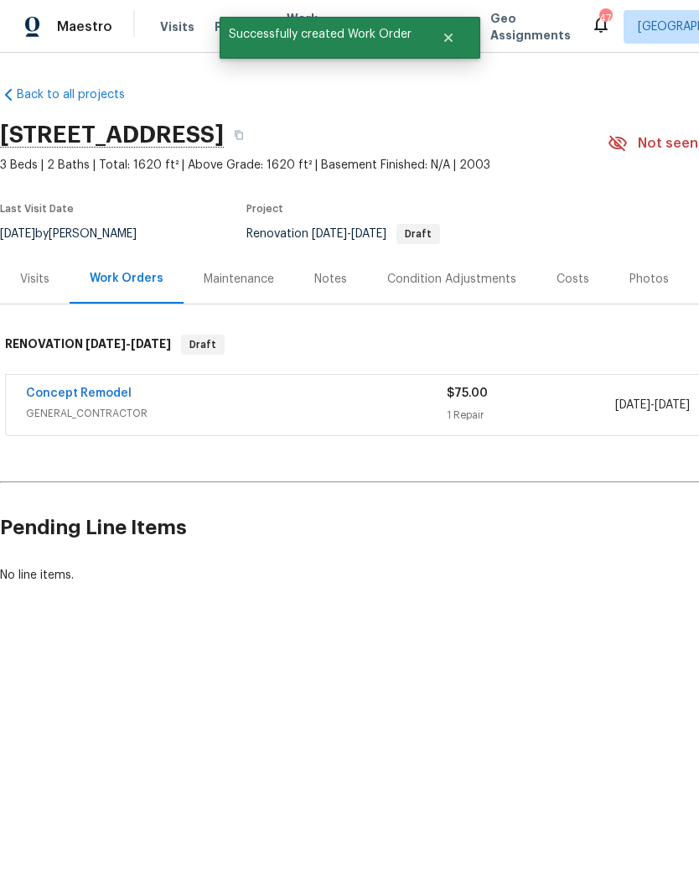
click at [114, 397] on link "Concept Remodel" at bounding box center [79, 393] width 106 height 12
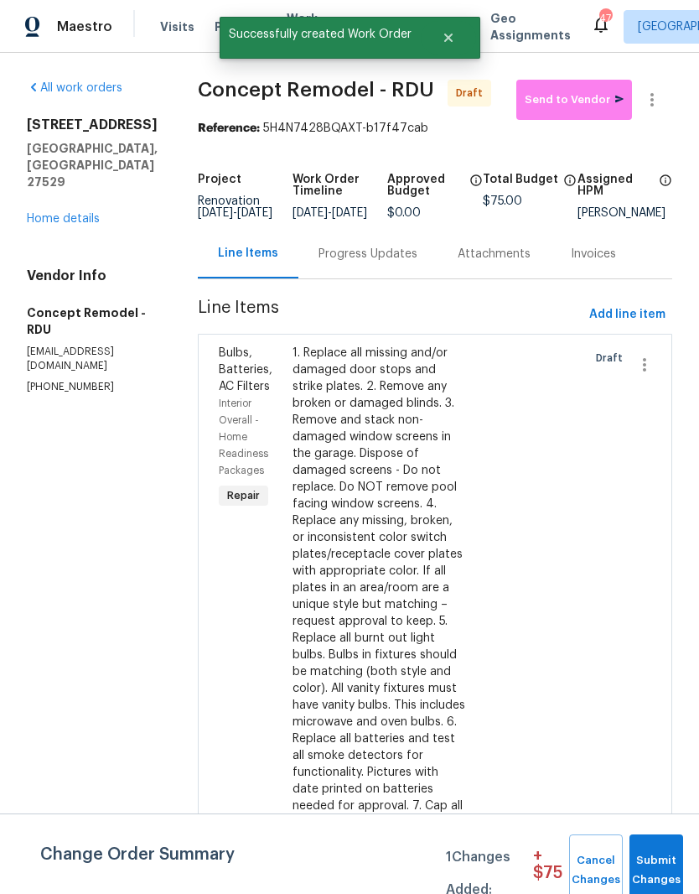
click at [346, 276] on div "Progress Updates" at bounding box center [368, 253] width 139 height 49
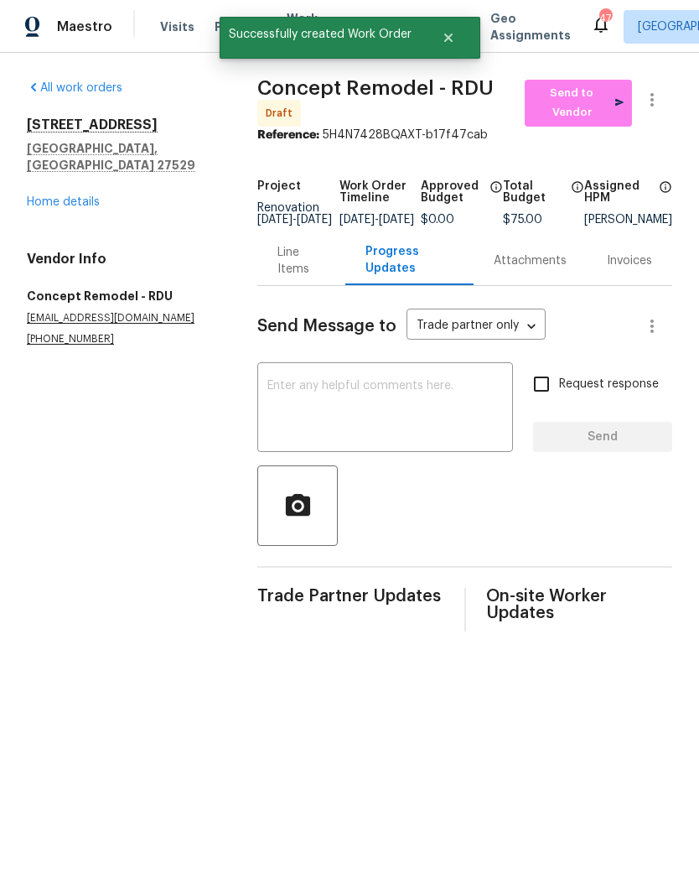
click at [439, 420] on textarea at bounding box center [386, 409] width 236 height 59
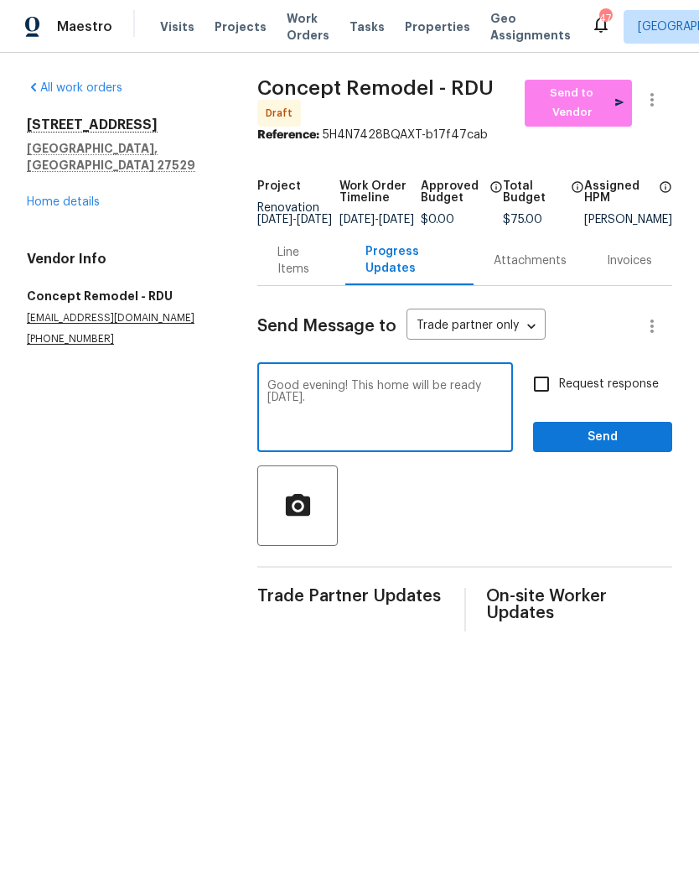
type textarea "Good evening! This home will be ready Friday 9/26."
click at [557, 387] on input "Request response" at bounding box center [541, 383] width 35 height 35
checkbox input "true"
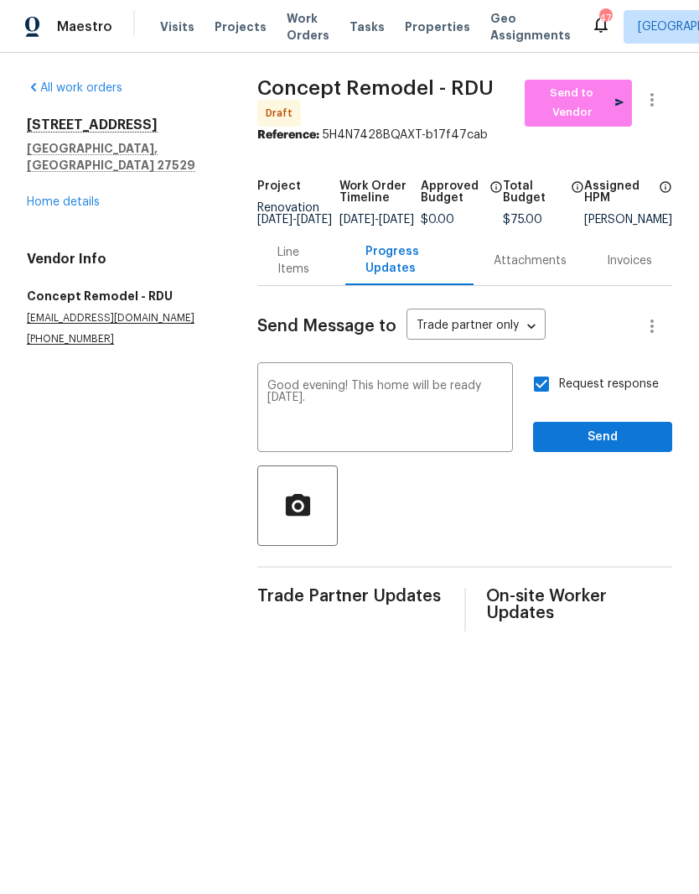
click at [415, 437] on textarea "Good evening! This home will be ready Friday 9/26." at bounding box center [386, 409] width 236 height 59
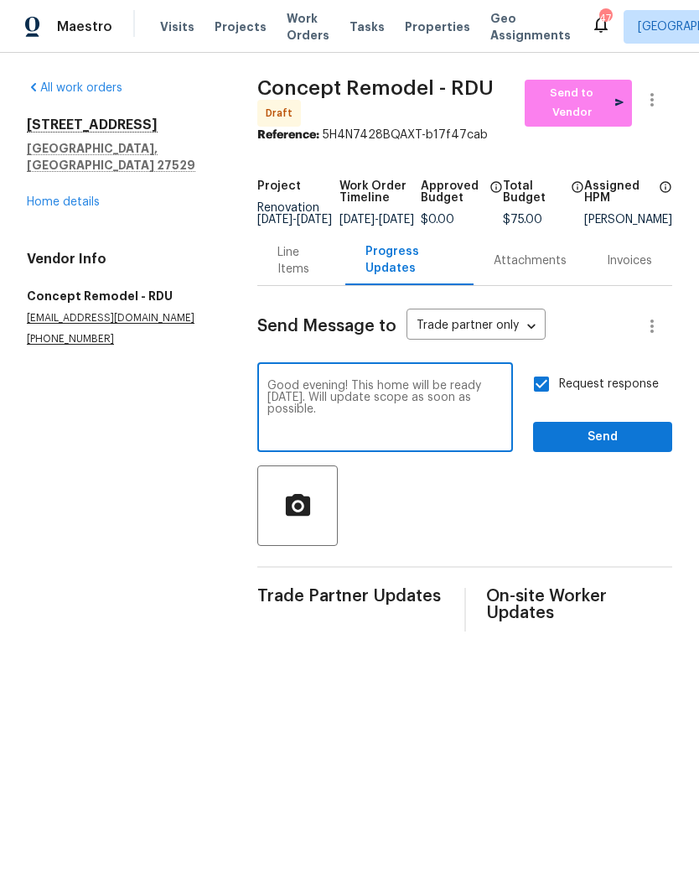
type textarea "Good evening! This home will be ready Friday 9/26. Will update scope as soon as…"
click at [606, 448] on span "Send" at bounding box center [603, 437] width 112 height 21
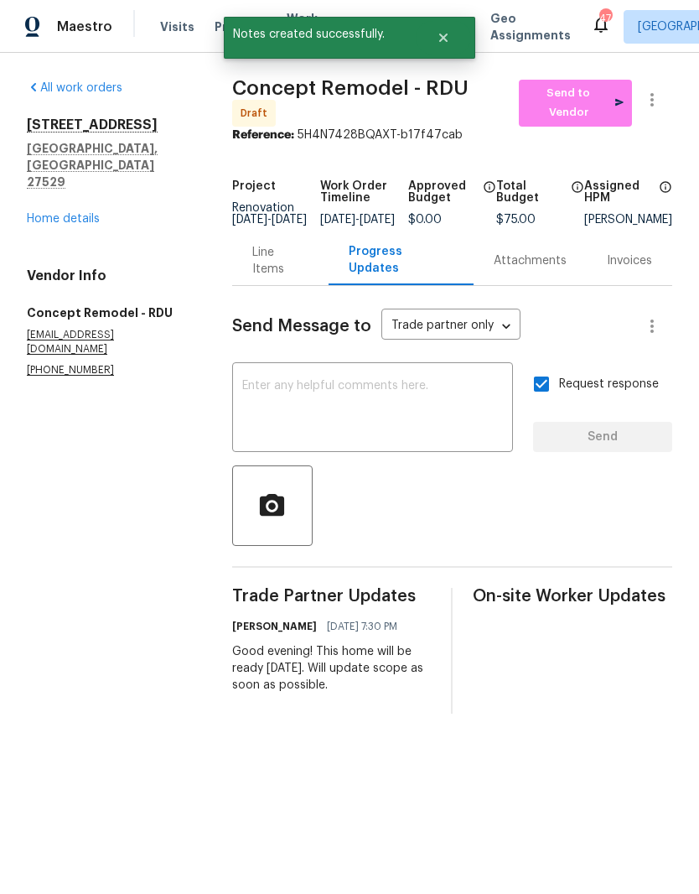
click at [97, 213] on link "Home details" at bounding box center [63, 219] width 73 height 12
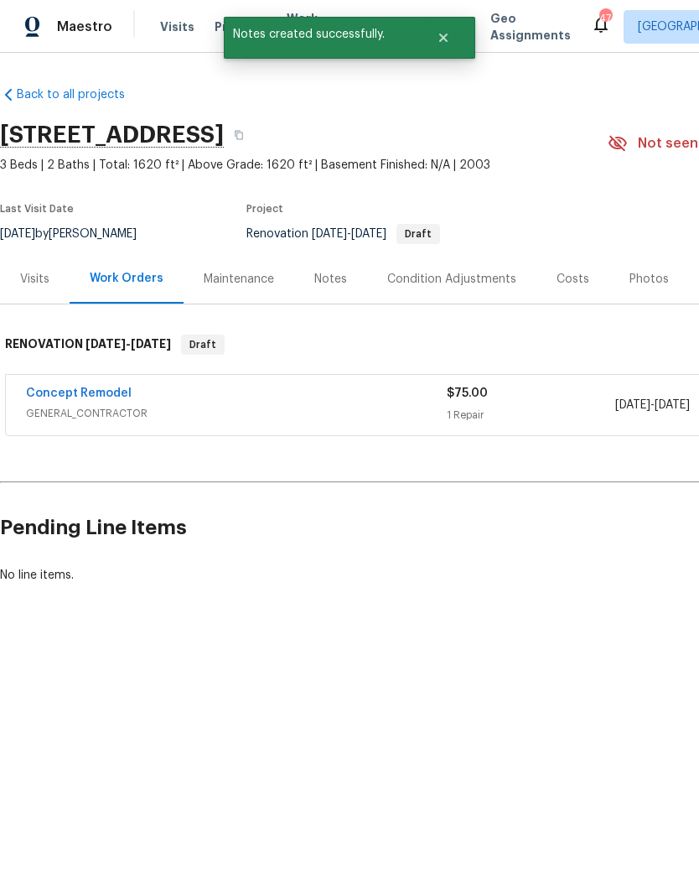
click at [327, 281] on div "Notes" at bounding box center [330, 279] width 33 height 17
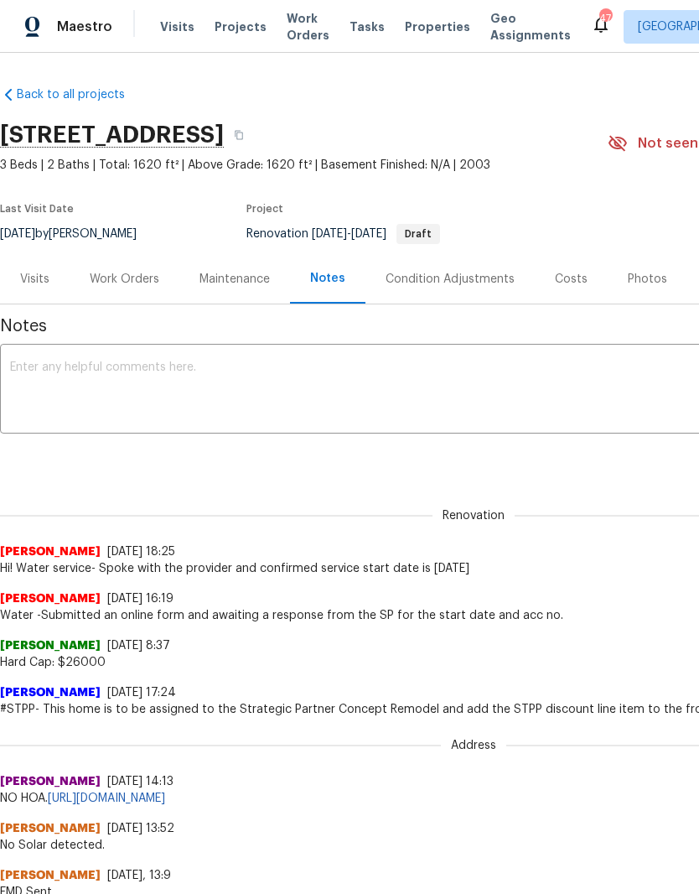
click at [134, 271] on div "Work Orders" at bounding box center [125, 279] width 70 height 17
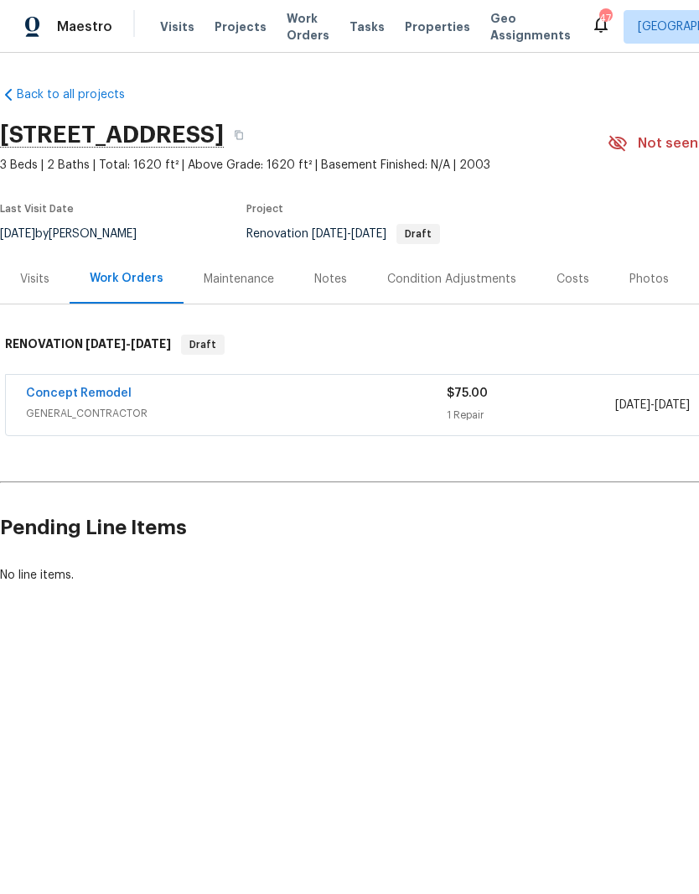
click at [103, 398] on link "Concept Remodel" at bounding box center [79, 393] width 106 height 12
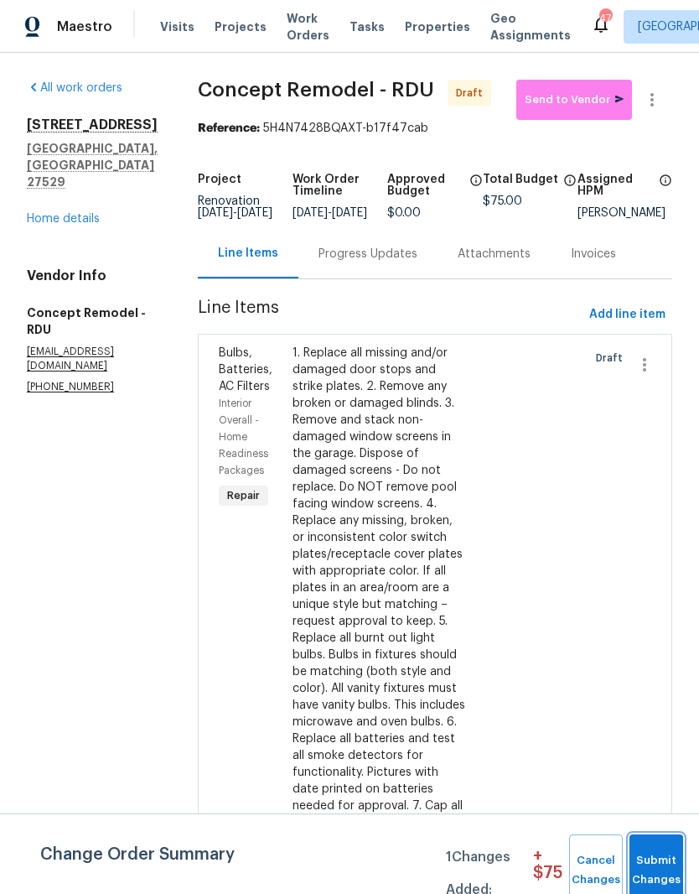
click at [662, 852] on span "Submit Changes" at bounding box center [656, 870] width 37 height 39
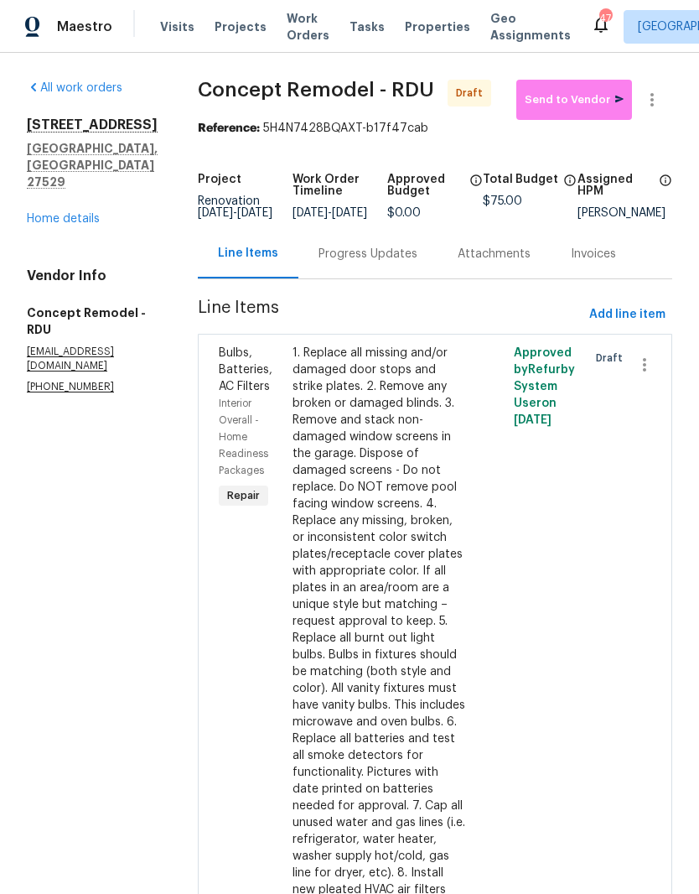
click at [586, 103] on span "Send to Vendor" at bounding box center [574, 100] width 99 height 19
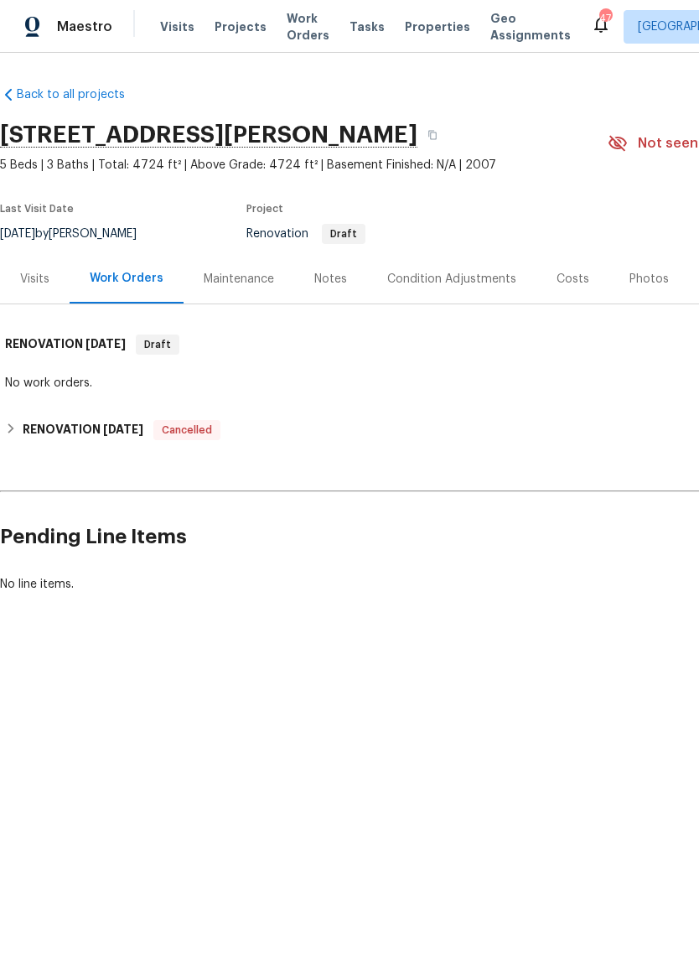
click at [329, 275] on div "Notes" at bounding box center [330, 279] width 33 height 17
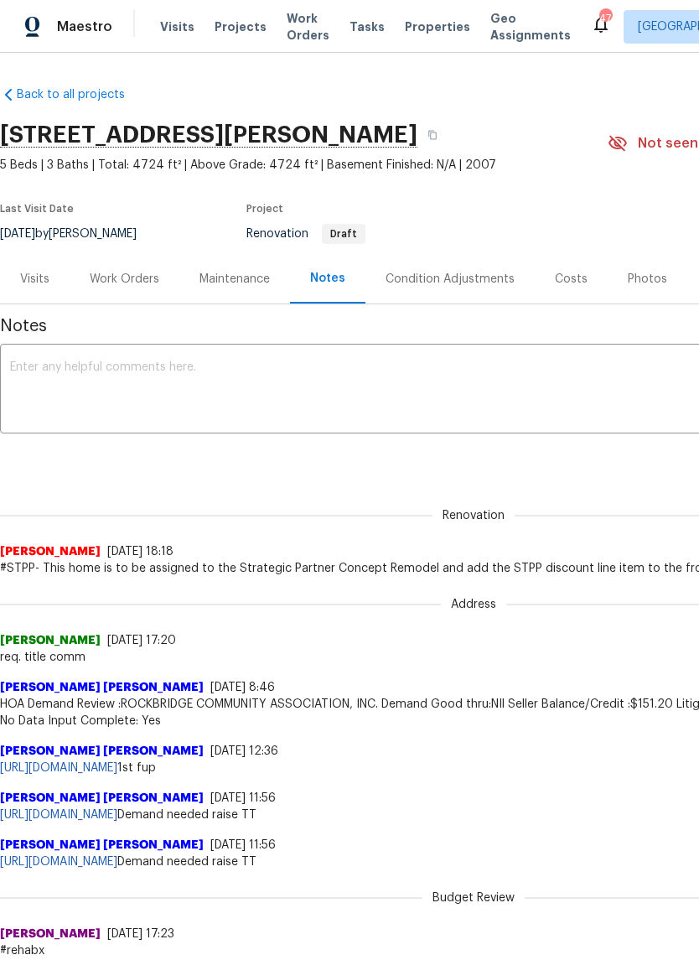
click at [569, 275] on div "Costs" at bounding box center [571, 279] width 33 height 17
